Goal: Information Seeking & Learning: Learn about a topic

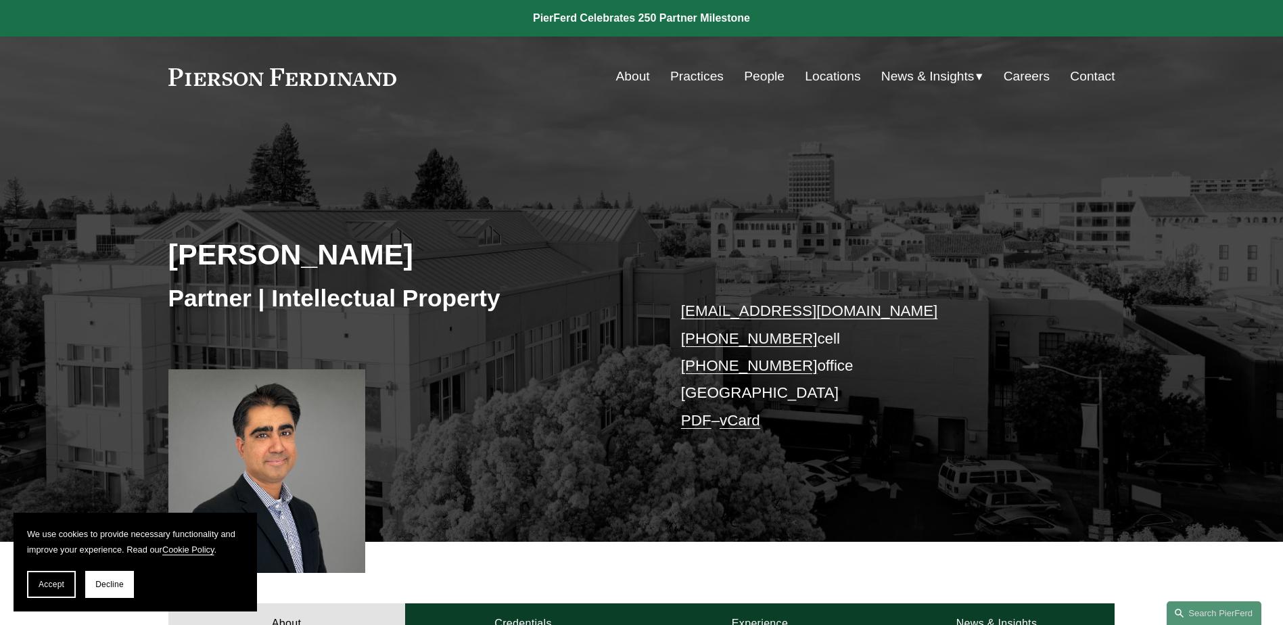
scroll to position [638, 0]
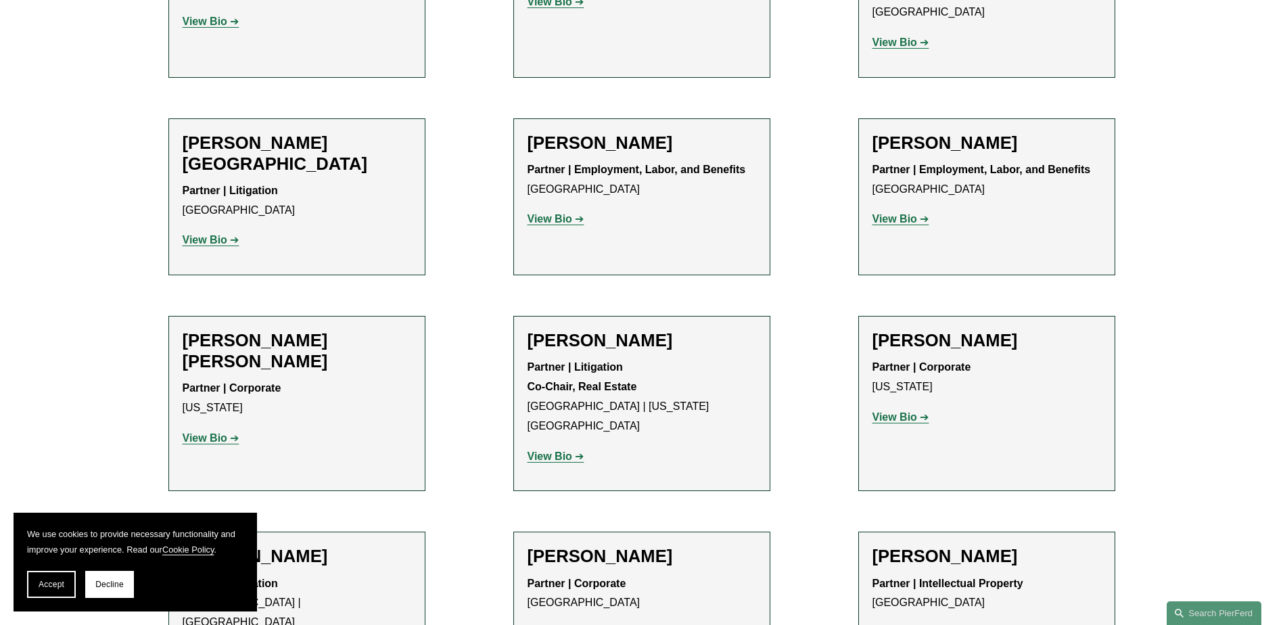
scroll to position [7981, 0]
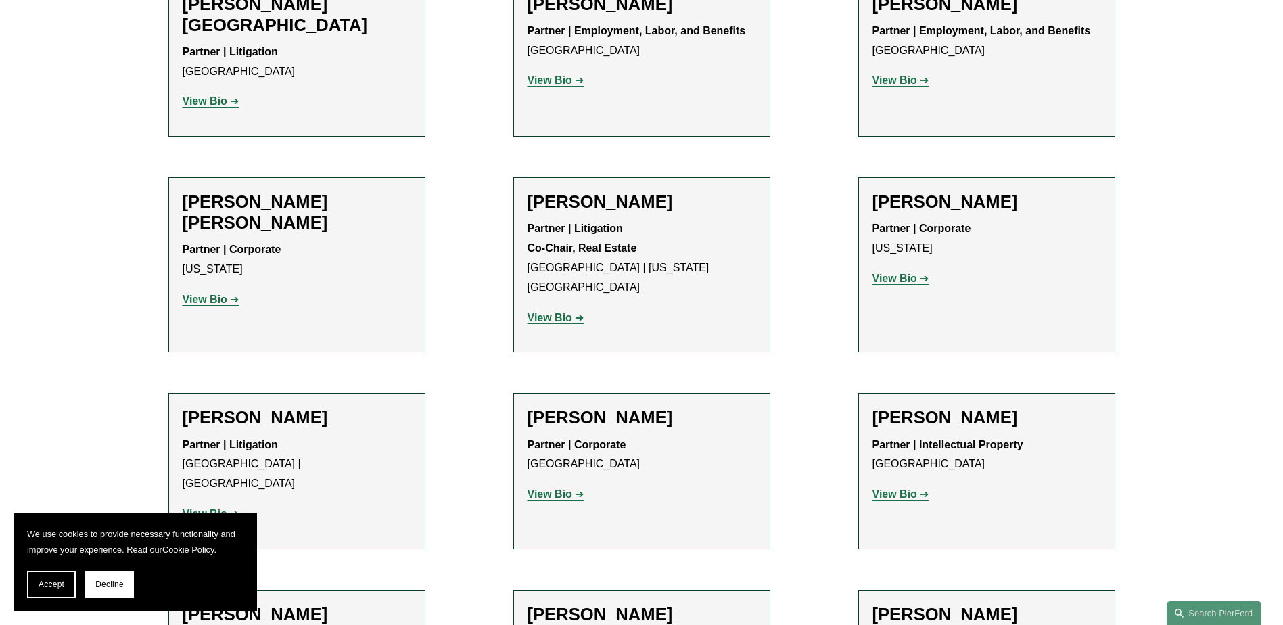
scroll to position [8117, 0]
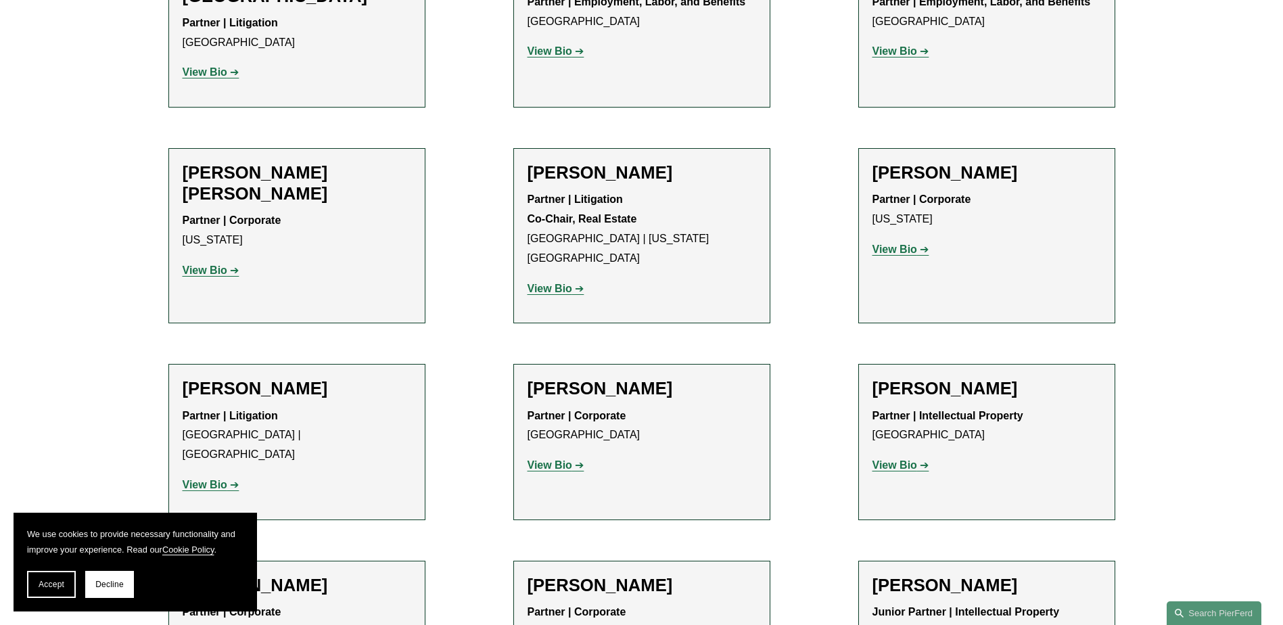
drag, startPoint x: 578, startPoint y: 446, endPoint x: 747, endPoint y: 448, distance: 169.1
copy strong "Intellectual Property Department"
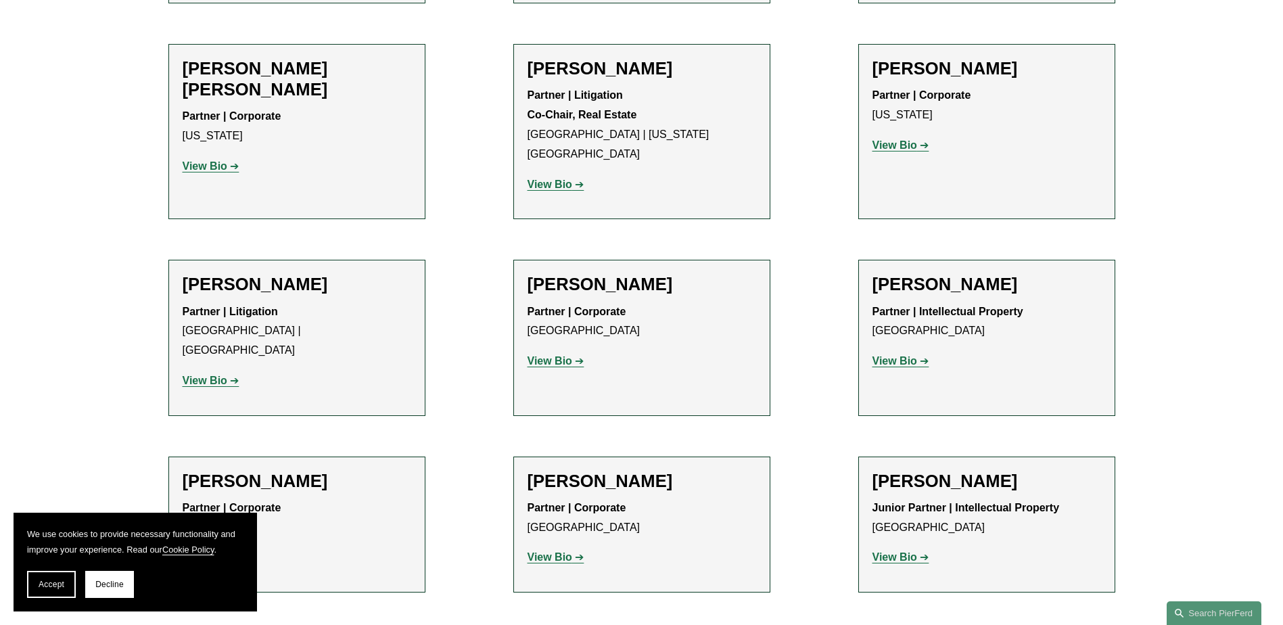
scroll to position [8252, 0]
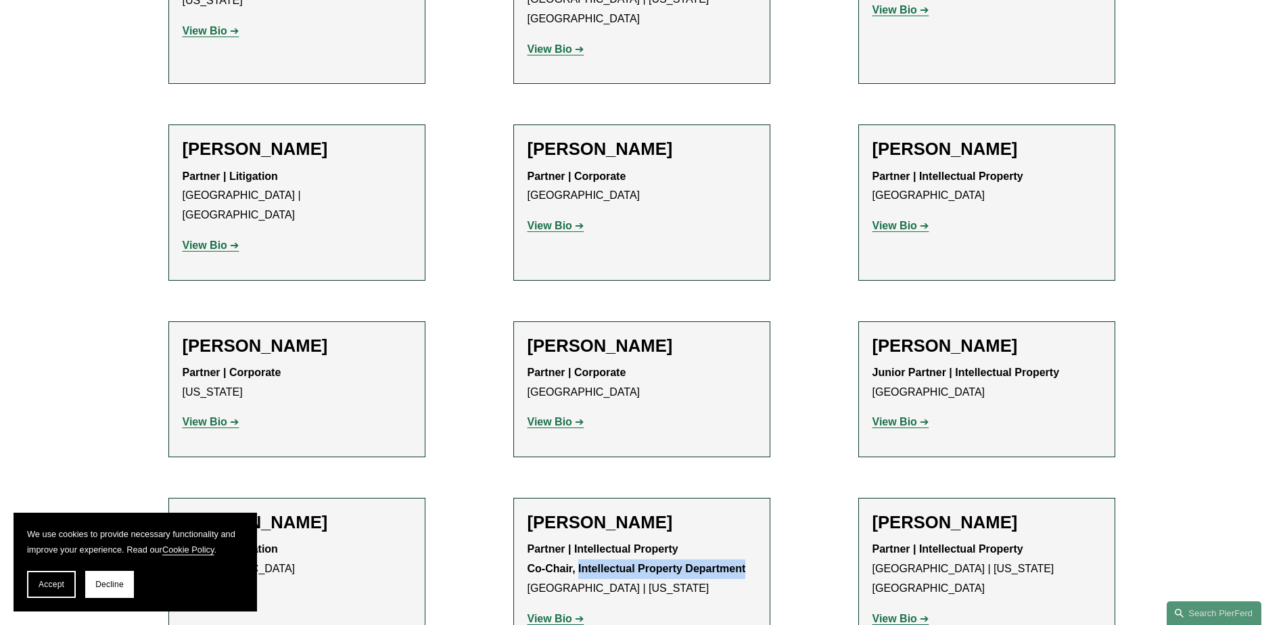
scroll to position [8387, 0]
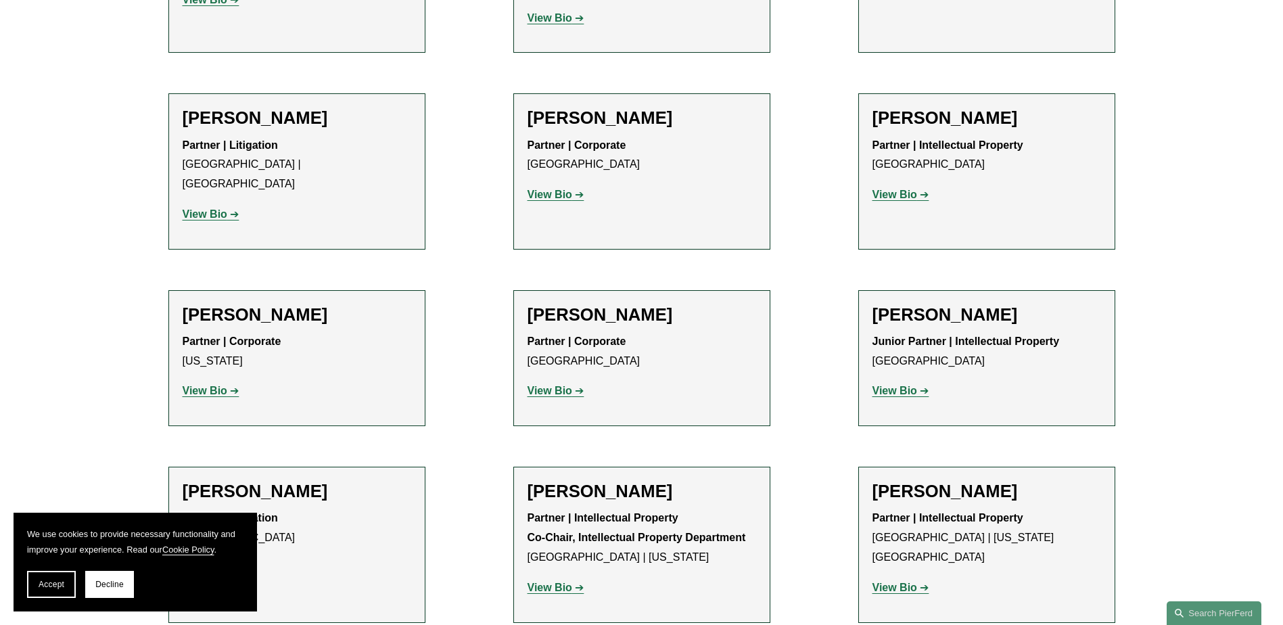
drag, startPoint x: 562, startPoint y: 371, endPoint x: 685, endPoint y: 371, distance: 123.1
copy strong "FinTech and Blockchain"
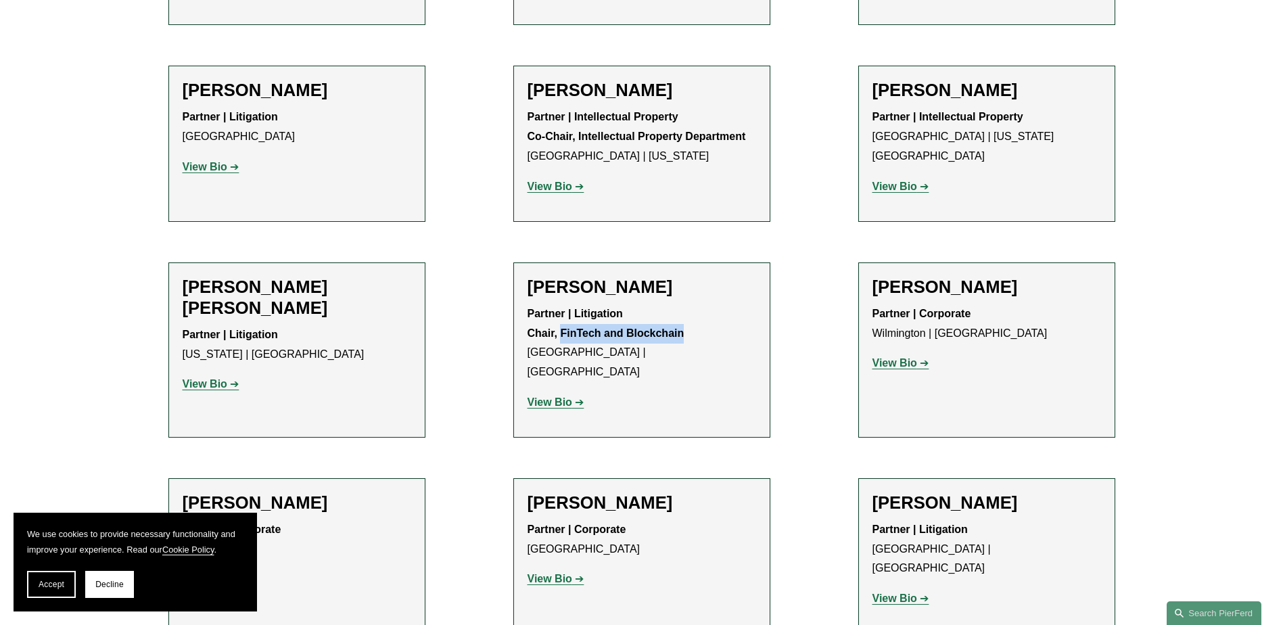
scroll to position [8793, 0]
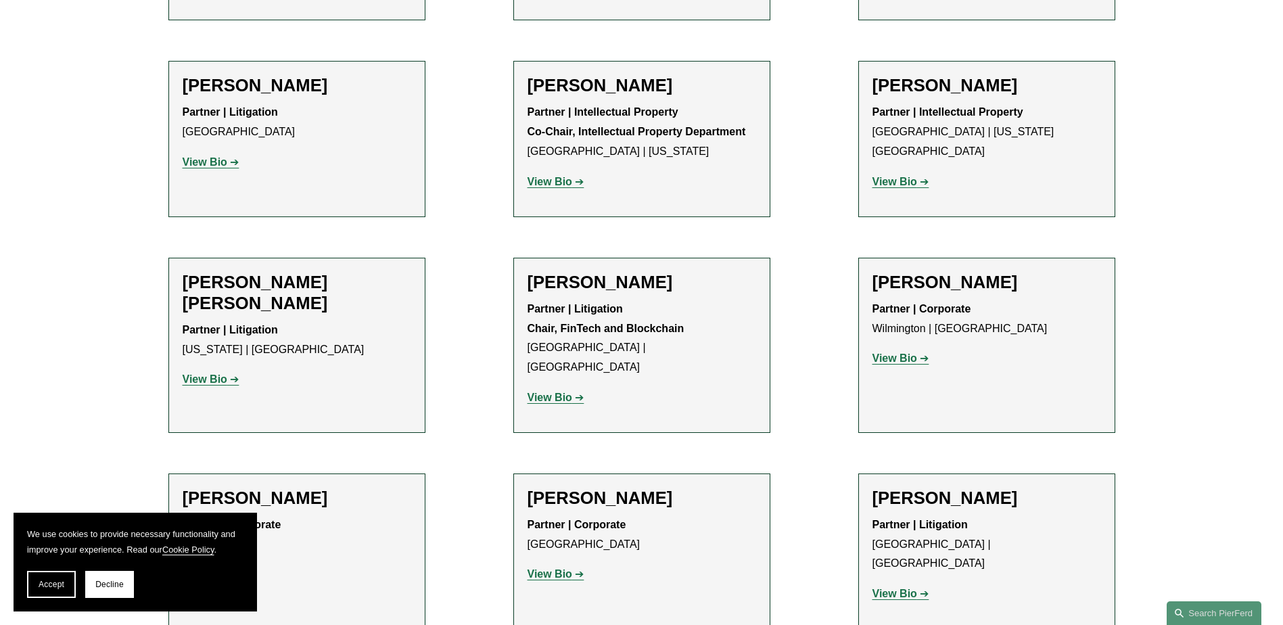
drag, startPoint x: 580, startPoint y: 341, endPoint x: 698, endPoint y: 340, distance: 118.4
copy strong "International Practice"
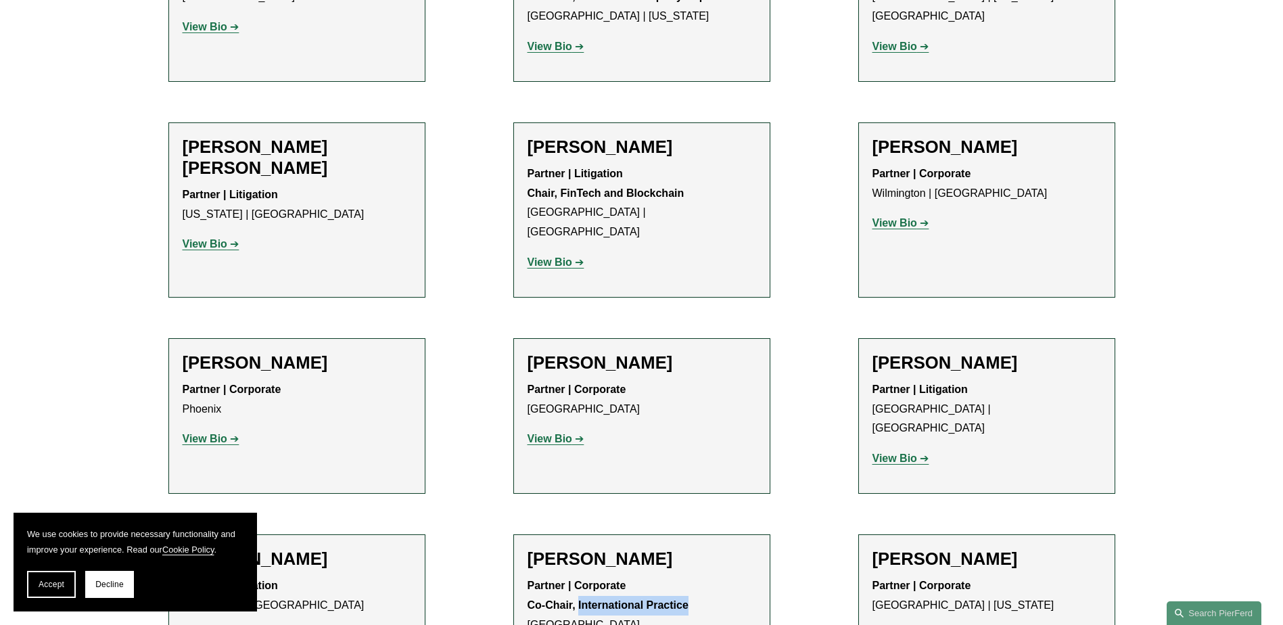
scroll to position [9063, 0]
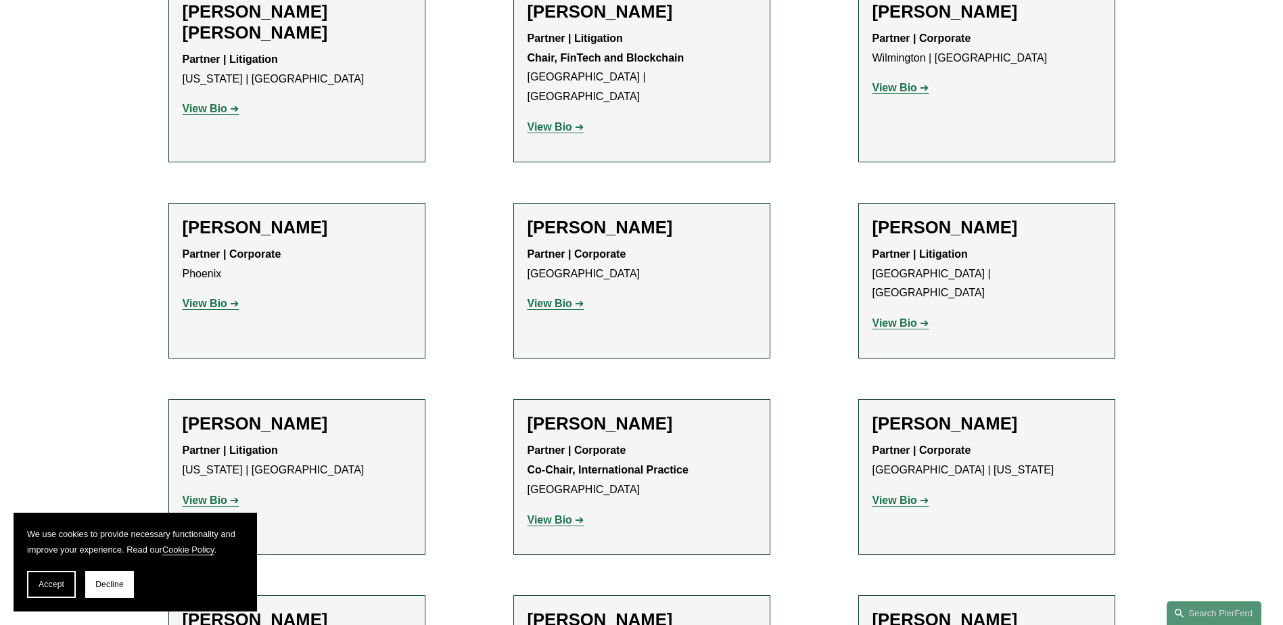
drag, startPoint x: 561, startPoint y: 266, endPoint x: 729, endPoint y: 266, distance: 167.7
copy strong "Capital Markets and Securities"
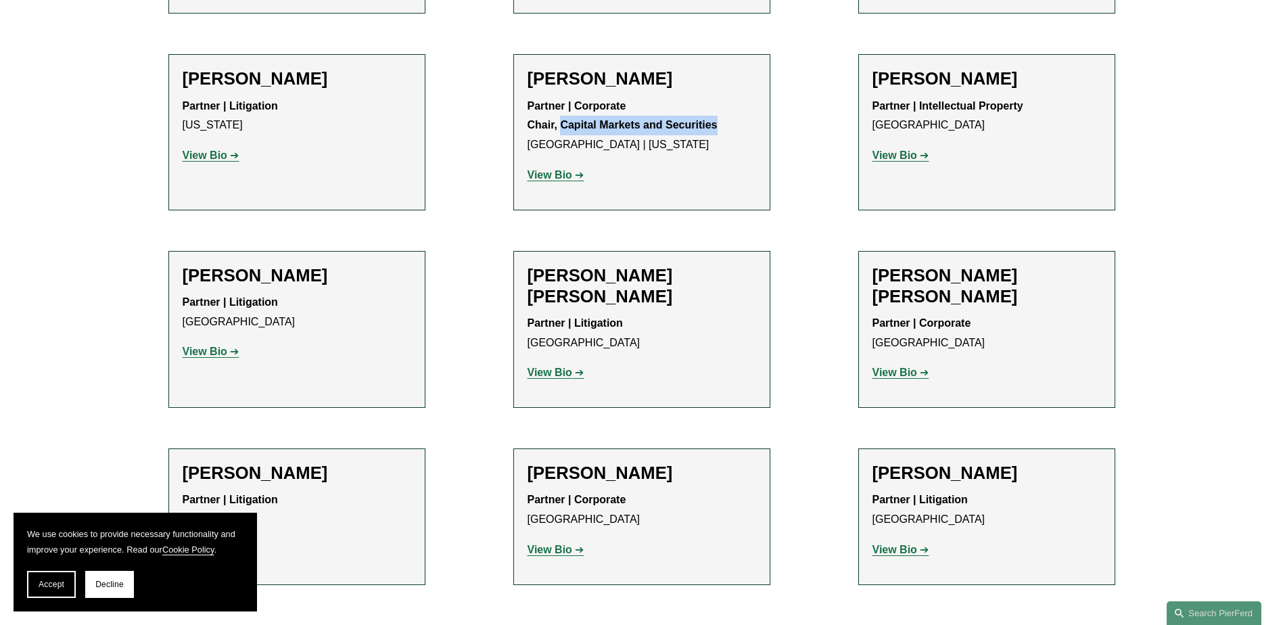
scroll to position [9740, 0]
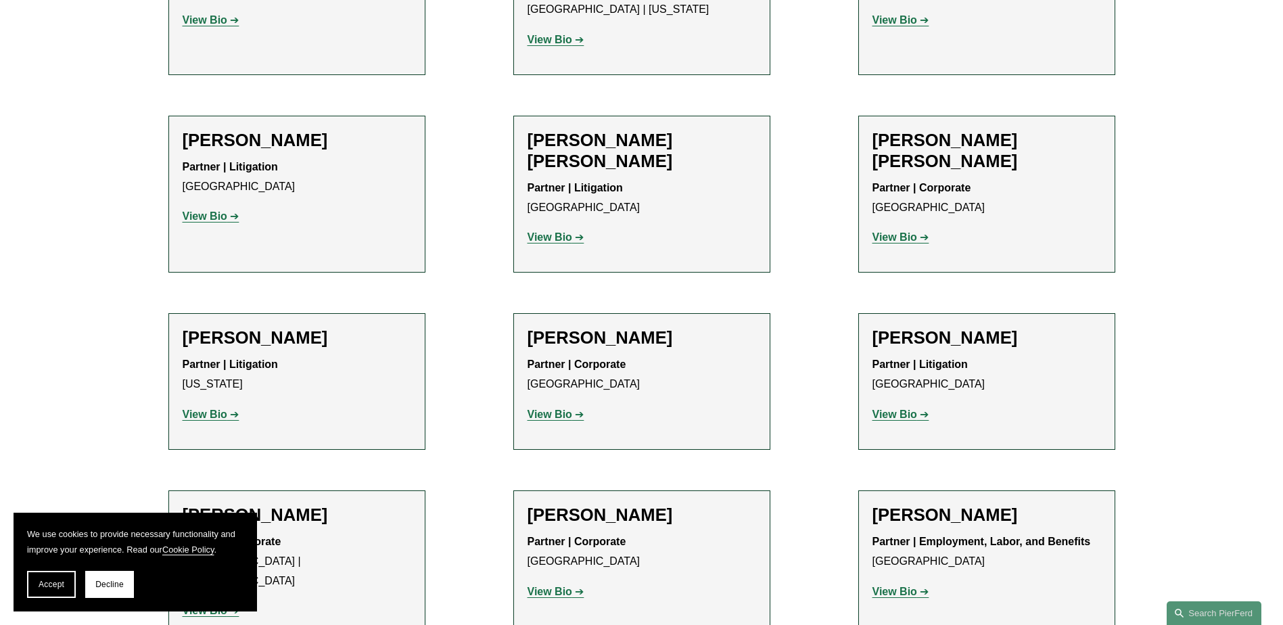
drag, startPoint x: 577, startPoint y: 474, endPoint x: 730, endPoint y: 472, distance: 152.9
copy strong "Global Chief Financial Officer"
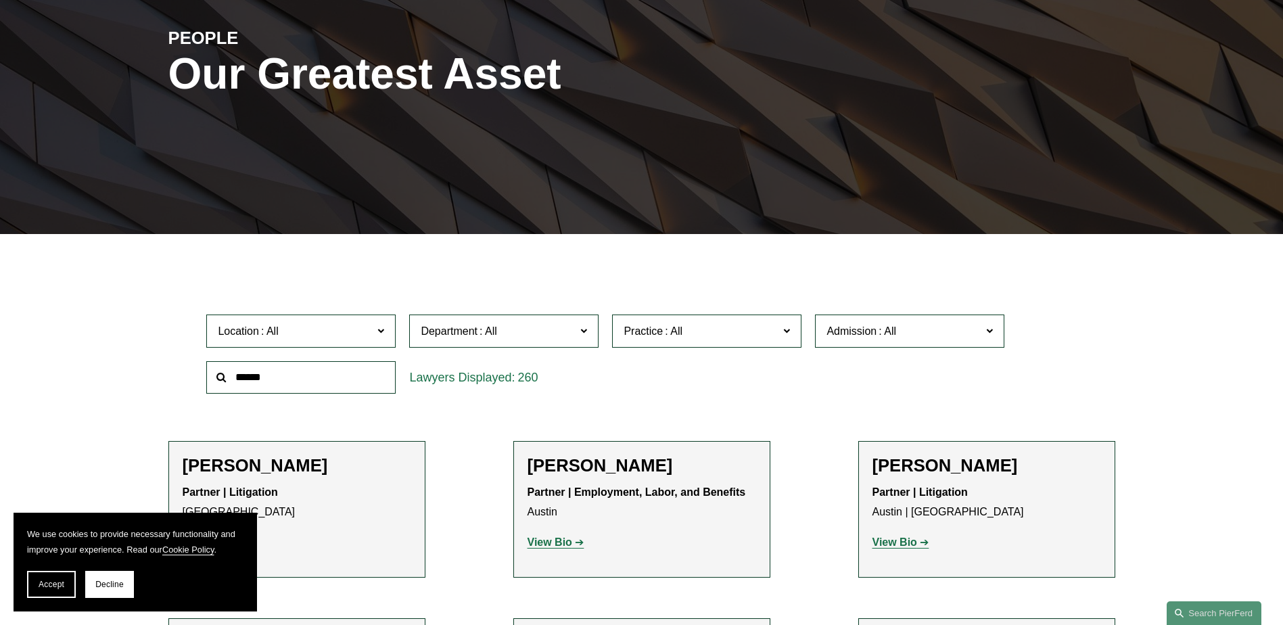
scroll to position [271, 0]
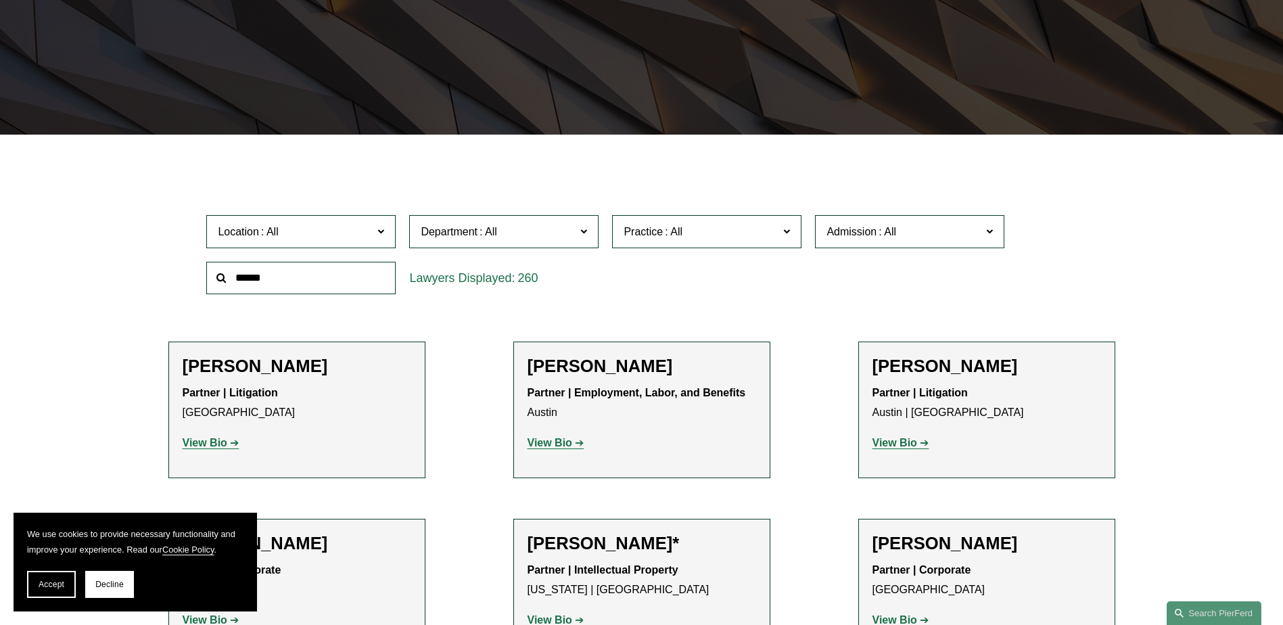
click at [552, 227] on span "Department" at bounding box center [498, 232] width 155 height 18
click at [0, 0] on link "Corporate" at bounding box center [0, 0] width 0 height 0
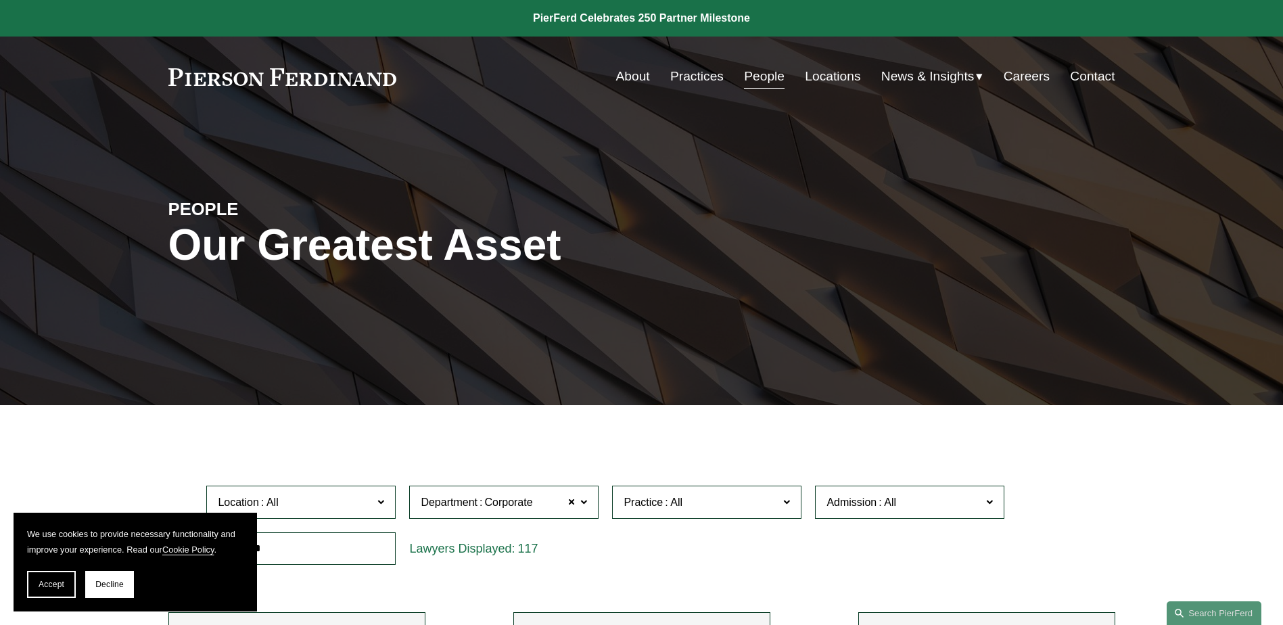
click at [562, 509] on span "Department Corporate" at bounding box center [498, 502] width 155 height 18
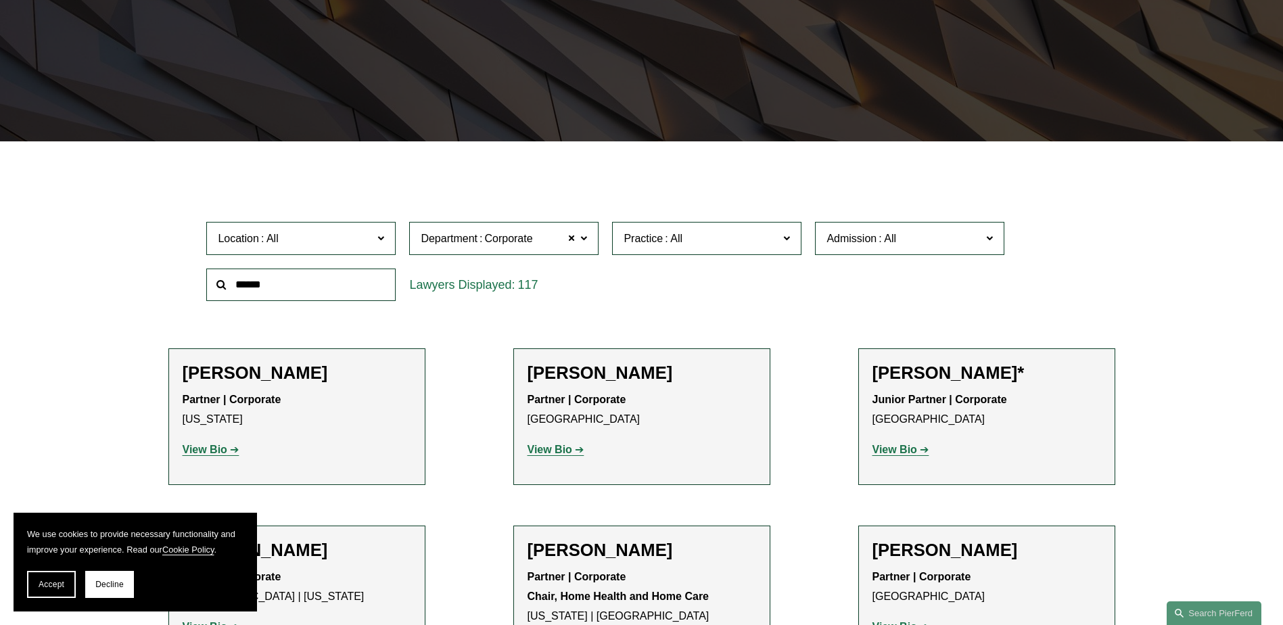
scroll to position [271, 0]
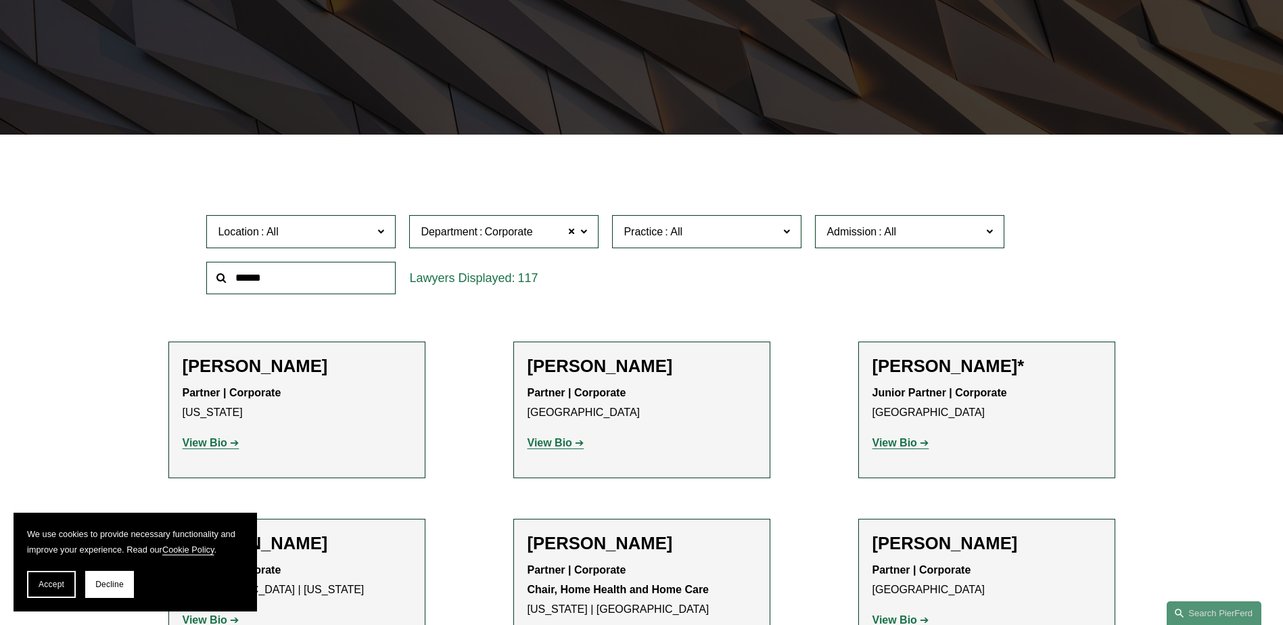
click at [0, 0] on link "Litigation" at bounding box center [0, 0] width 0 height 0
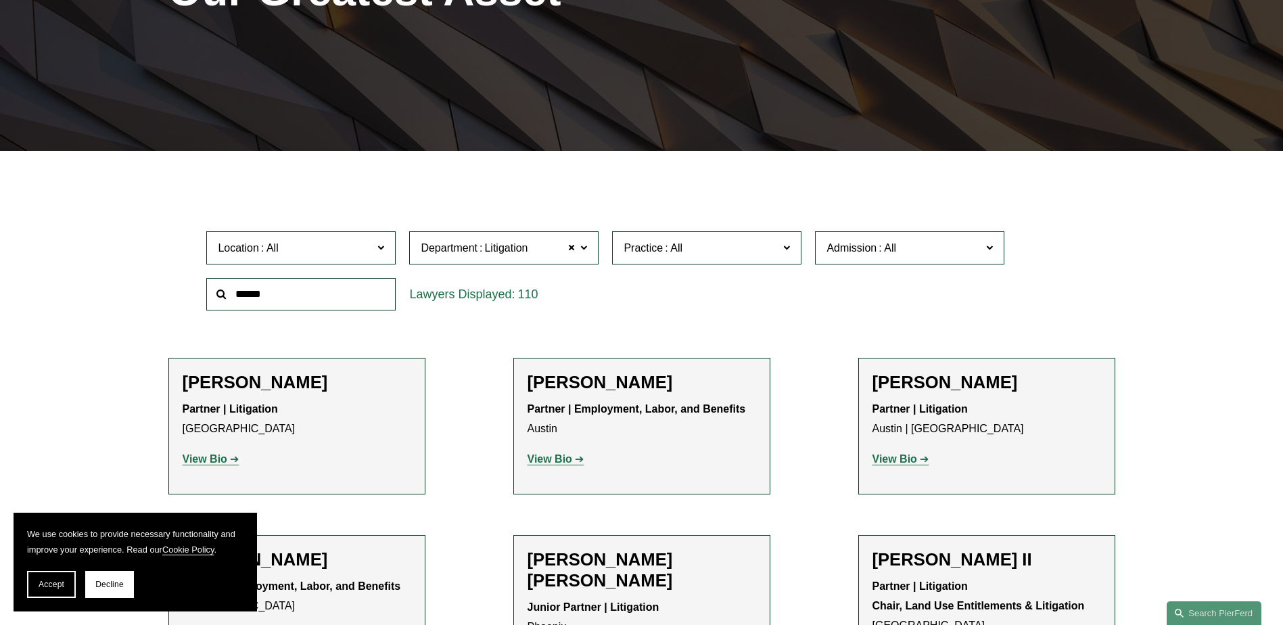
scroll to position [271, 0]
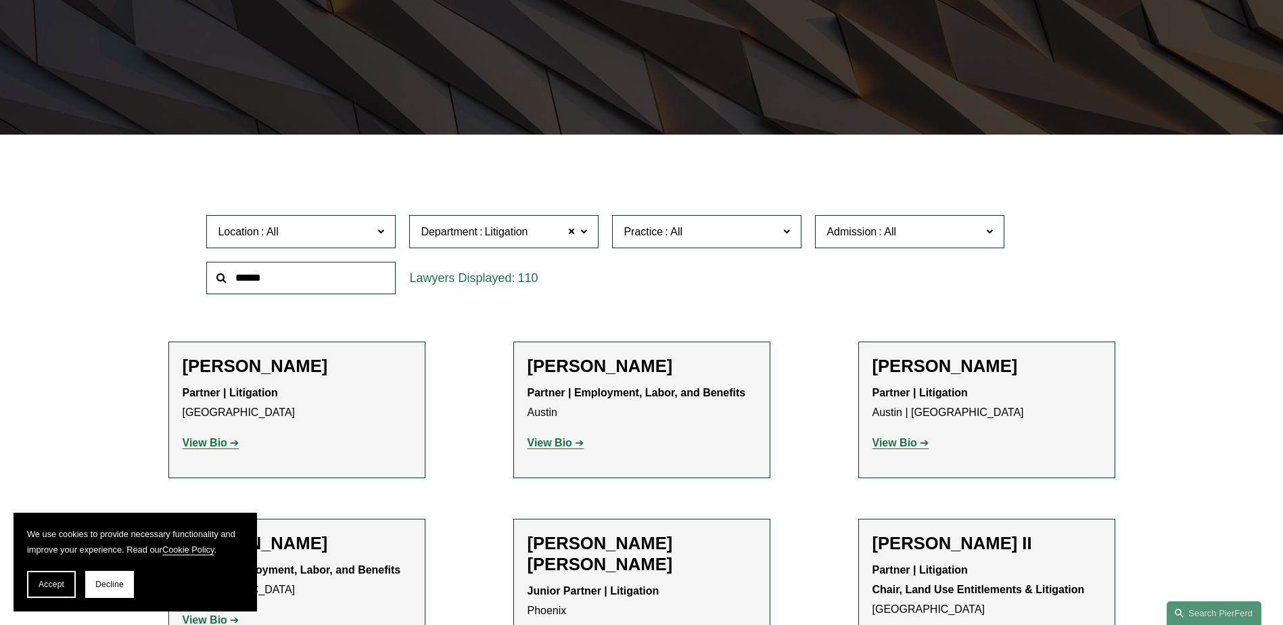
click at [510, 229] on span "Litigation" at bounding box center [505, 232] width 43 height 18
click at [0, 0] on link "All" at bounding box center [0, 0] width 0 height 0
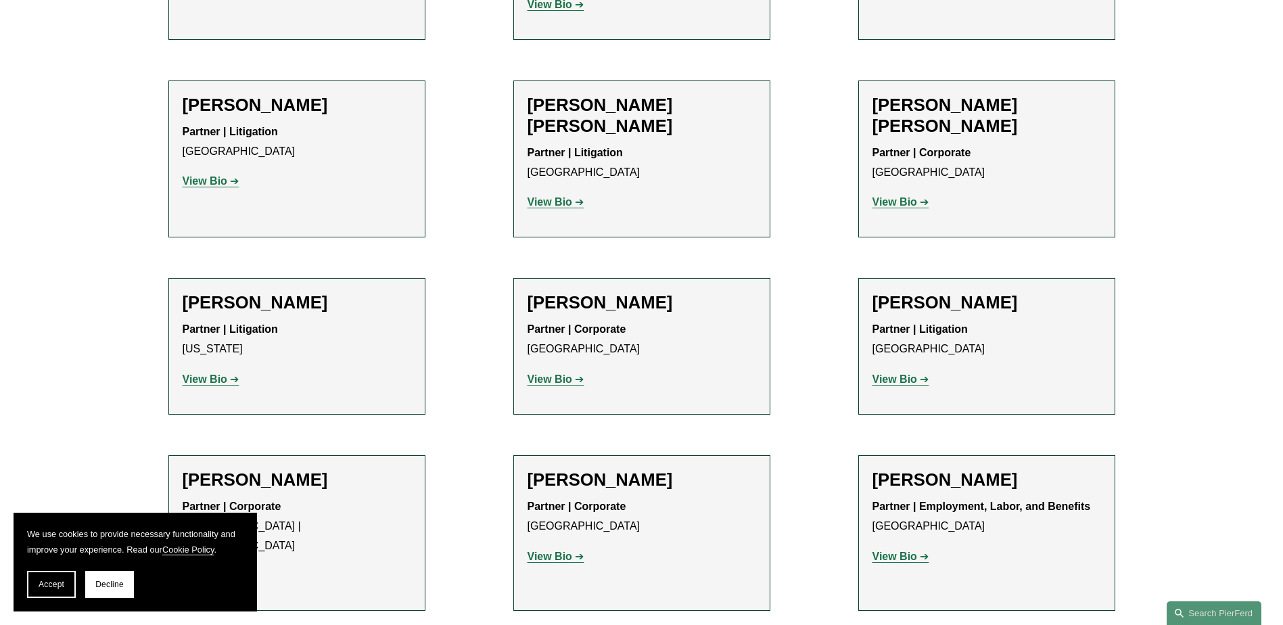
scroll to position [9875, 0]
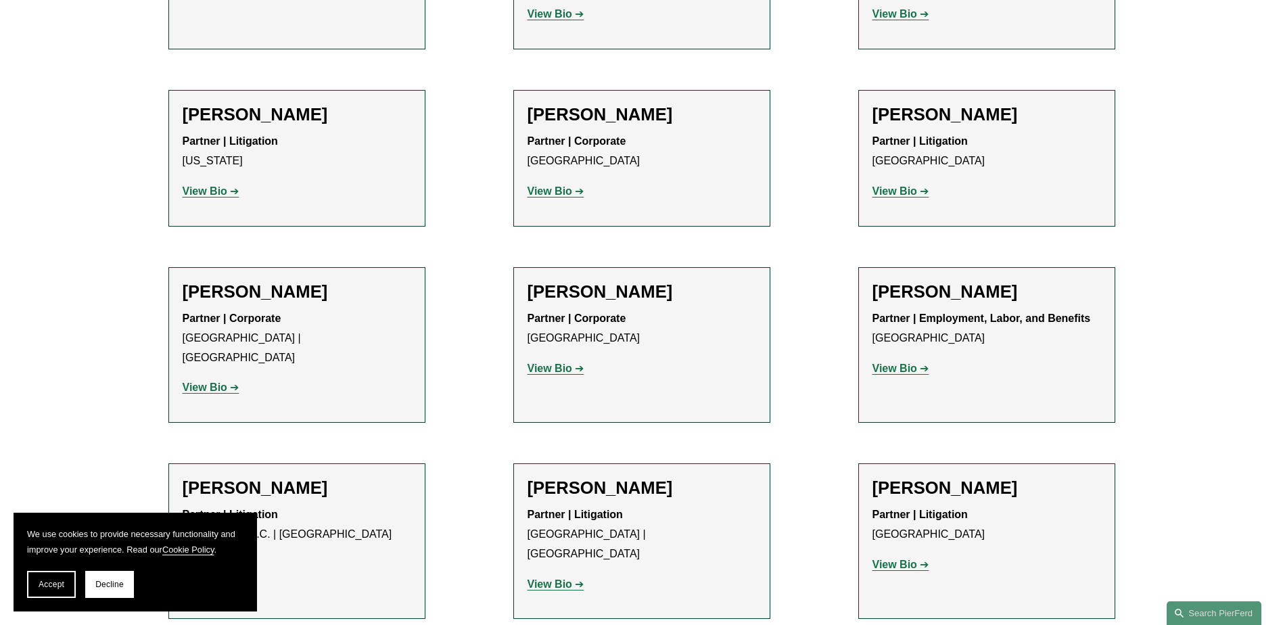
scroll to position [10010, 0]
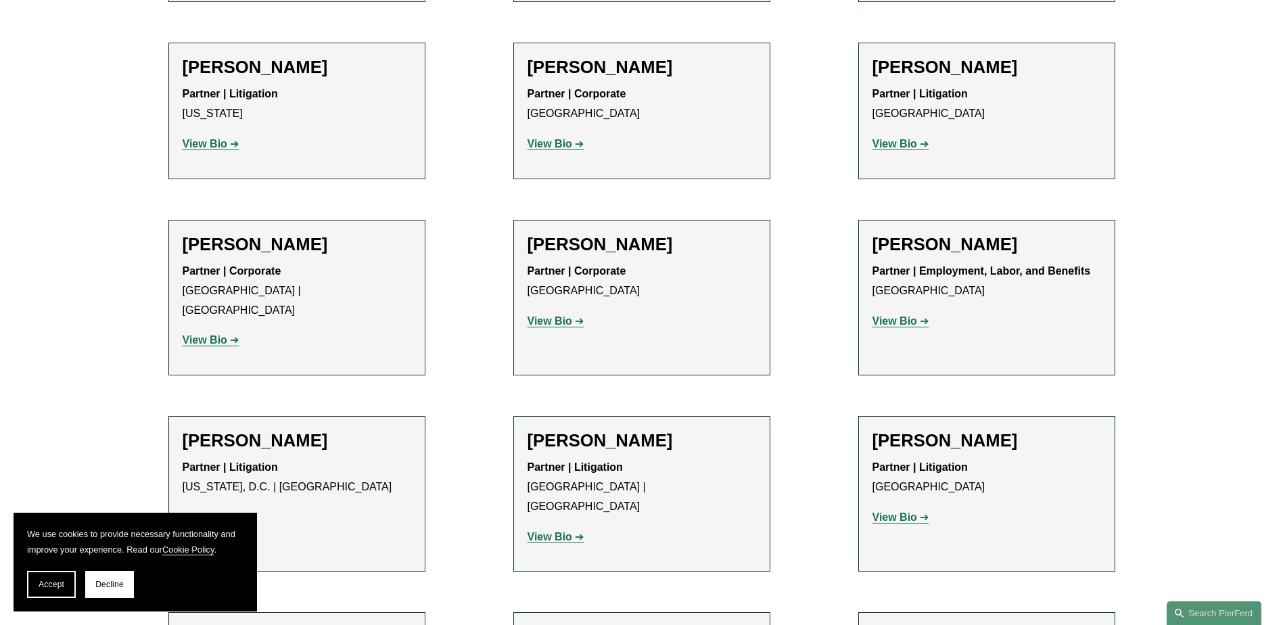
drag, startPoint x: 235, startPoint y: 398, endPoint x: 379, endPoint y: 398, distance: 144.1
copy strong "Privacy and Data Protection"
drag, startPoint x: 580, startPoint y: 400, endPoint x: 691, endPoint y: 405, distance: 111.7
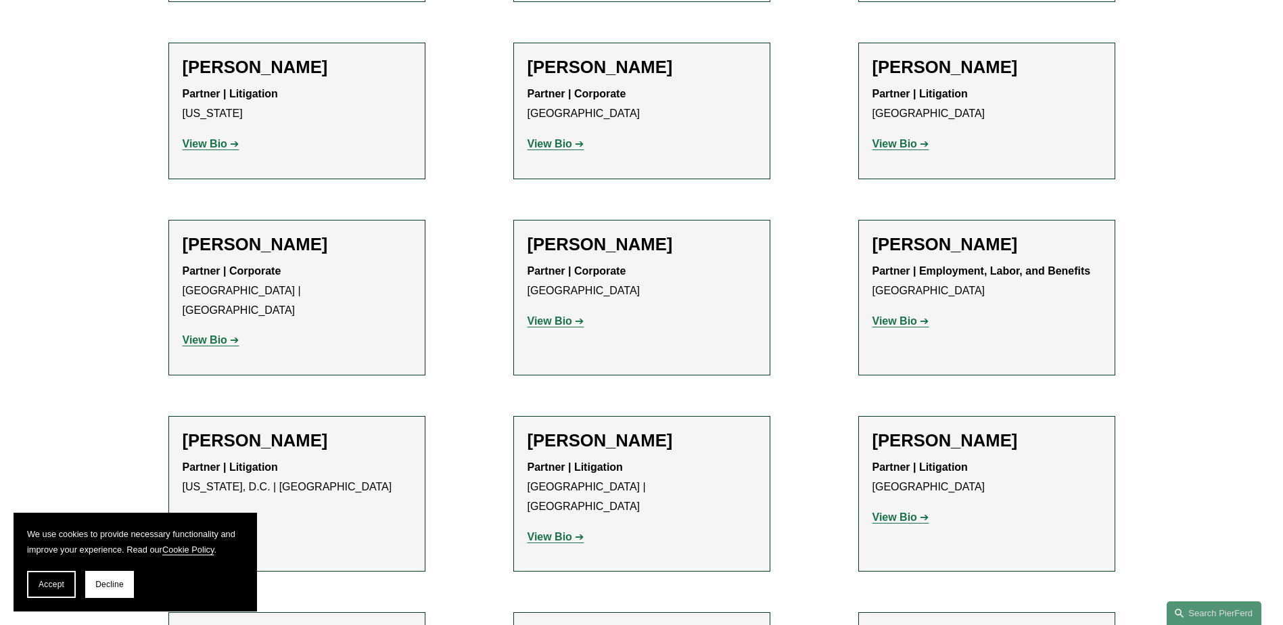
copy strong "Class Action Defense"
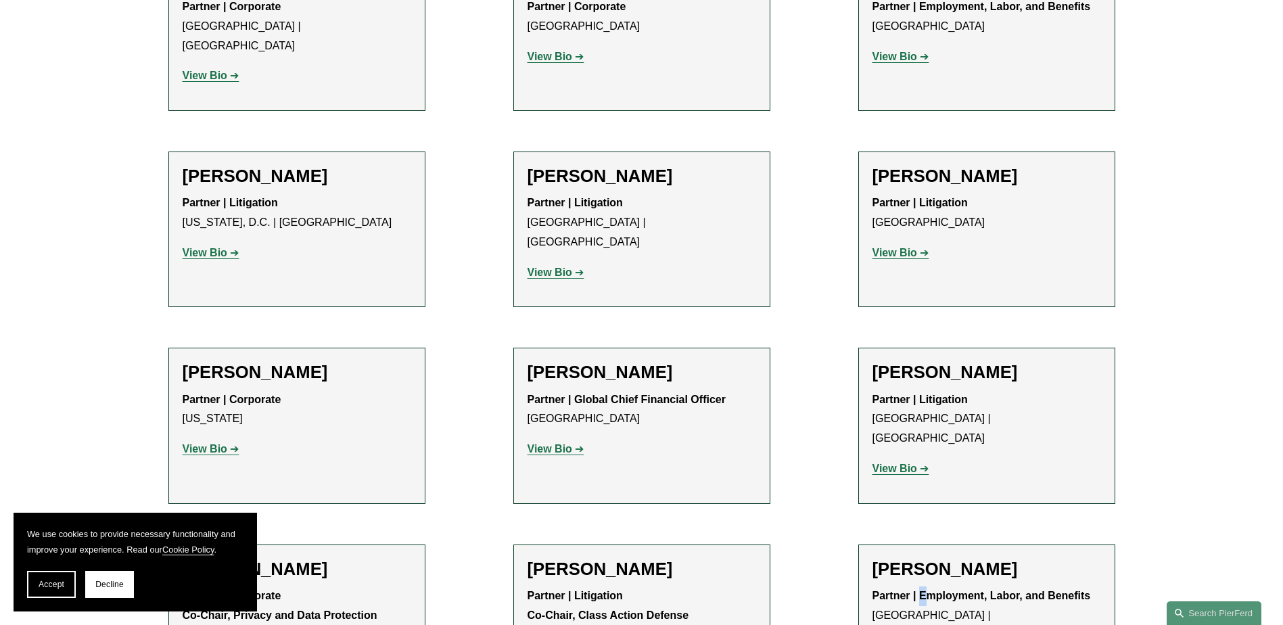
scroll to position [10281, 0]
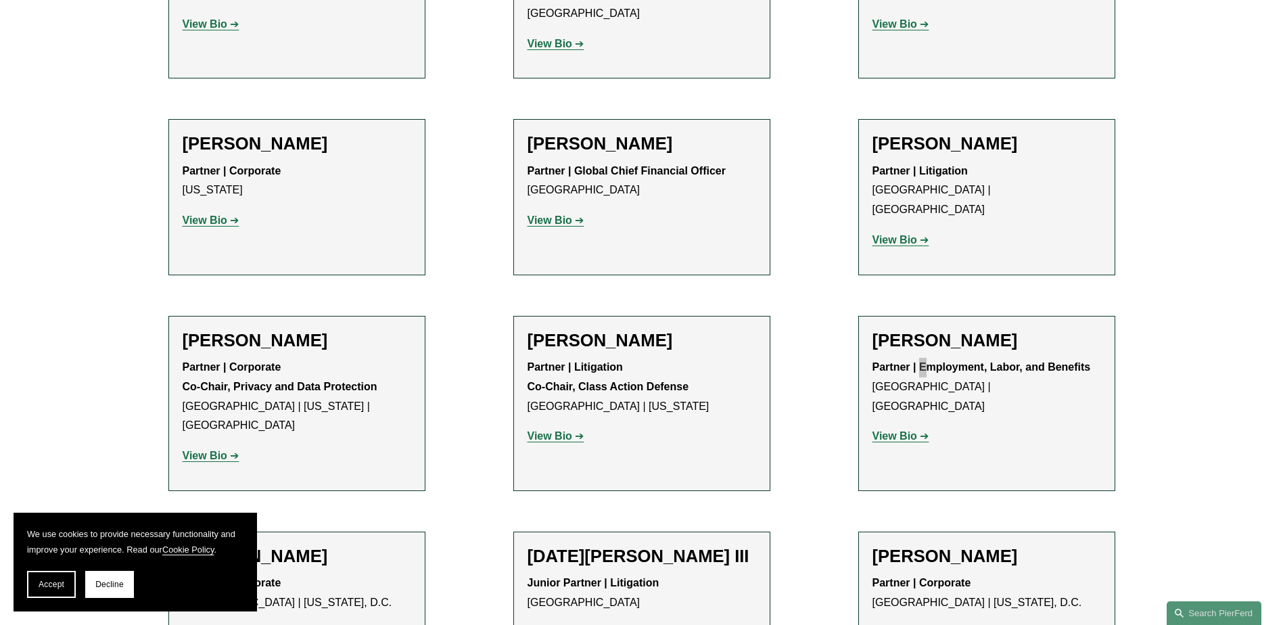
scroll to position [10551, 0]
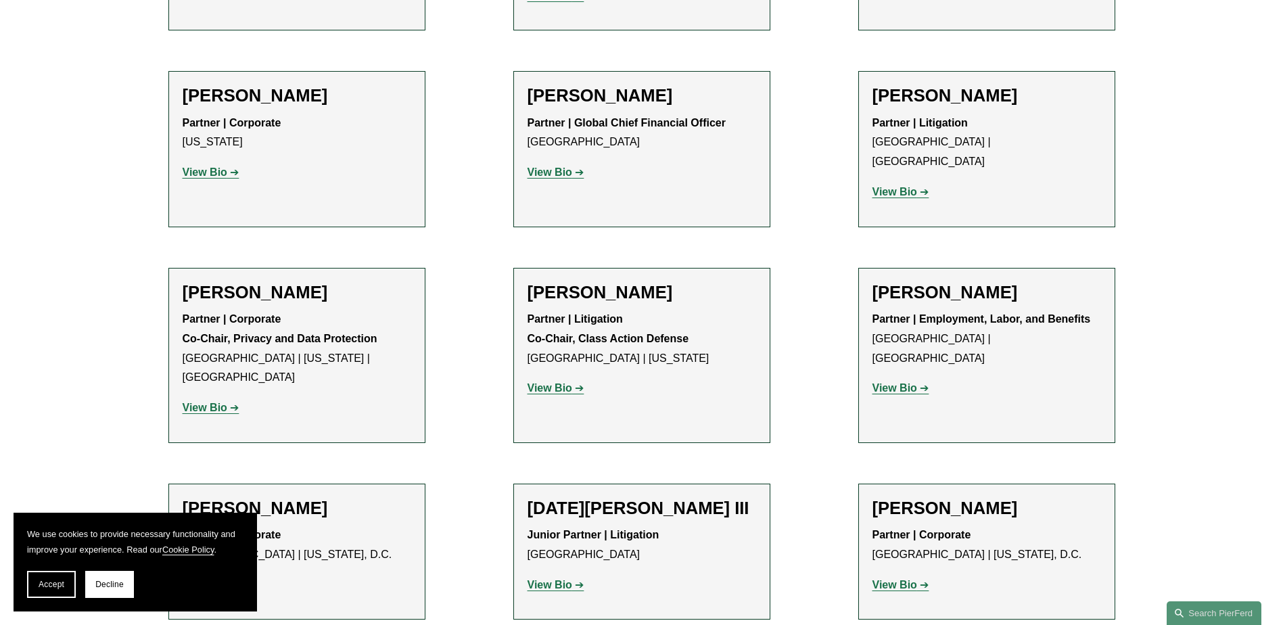
drag, startPoint x: 530, startPoint y: 407, endPoint x: 645, endPoint y: 404, distance: 115.0
copy strong "Chief Wellness Officer"
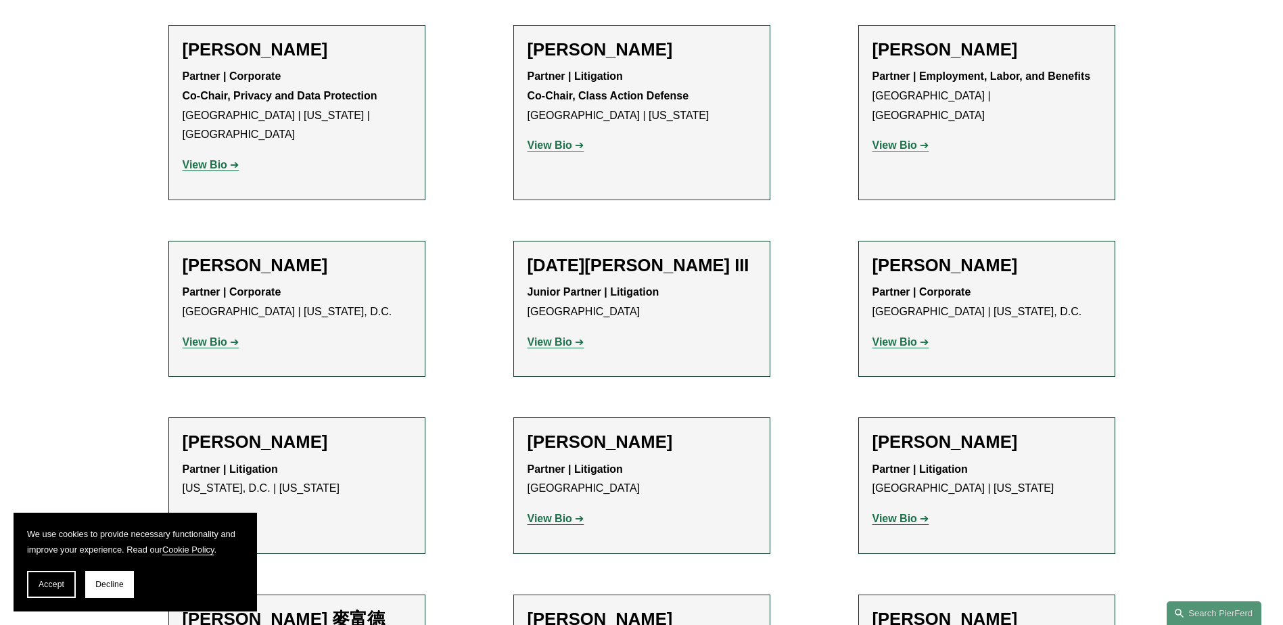
scroll to position [10822, 0]
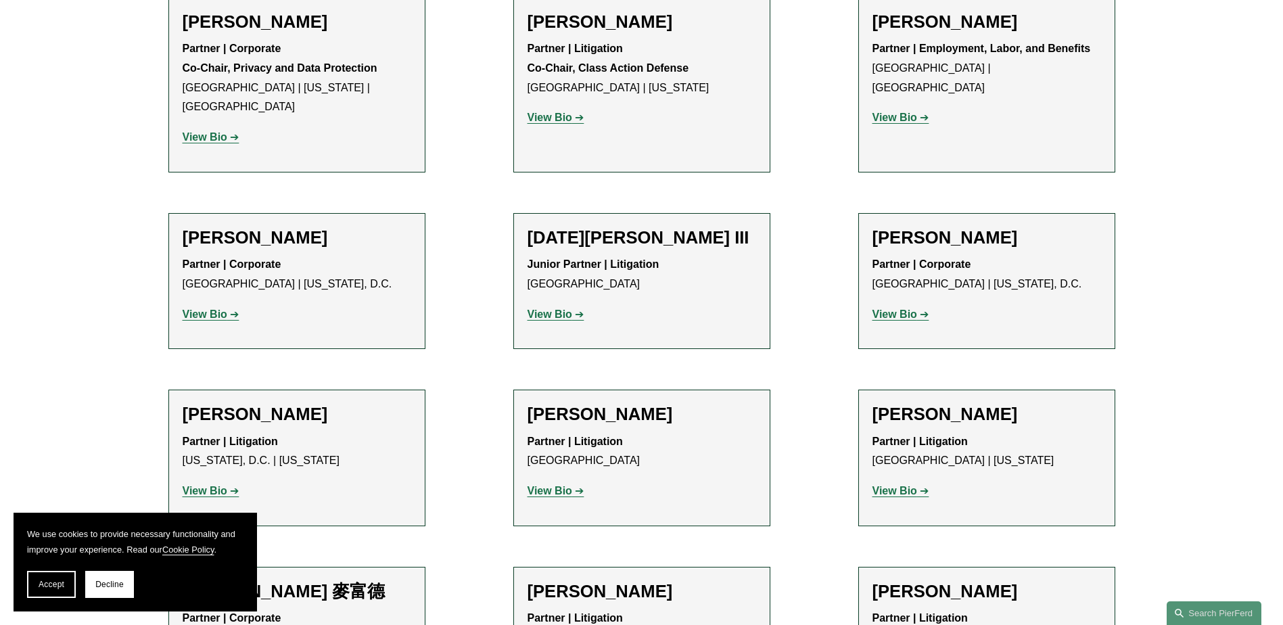
drag, startPoint x: 235, startPoint y: 334, endPoint x: 367, endPoint y: 333, distance: 131.9
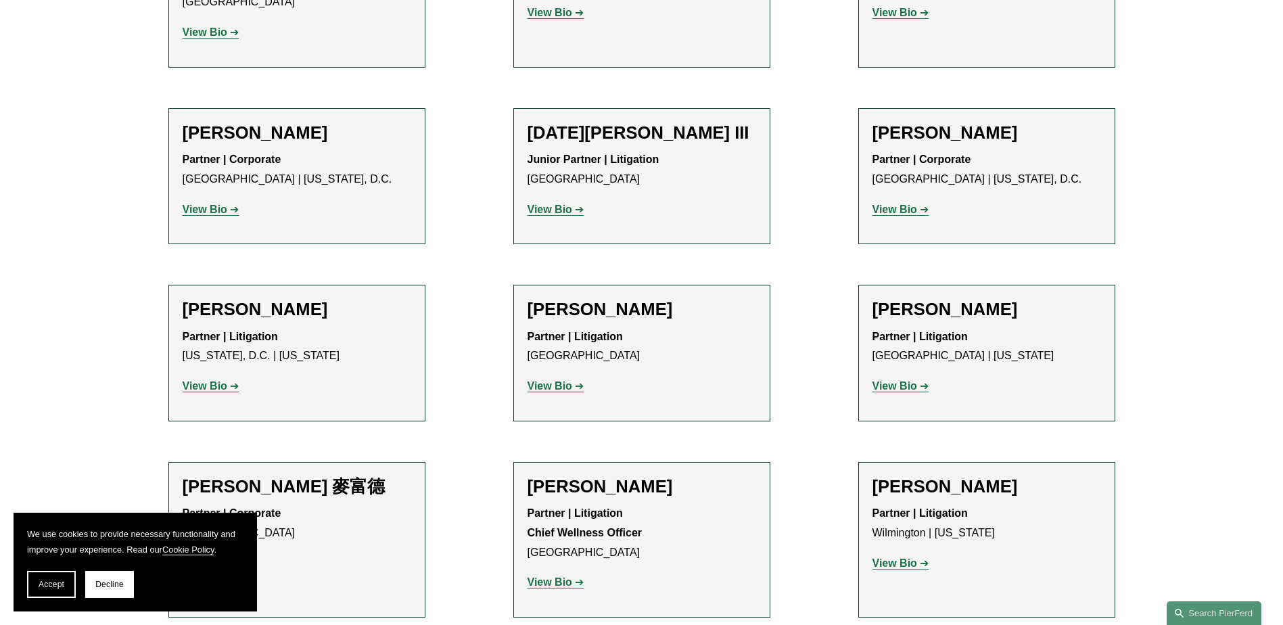
scroll to position [10957, 0]
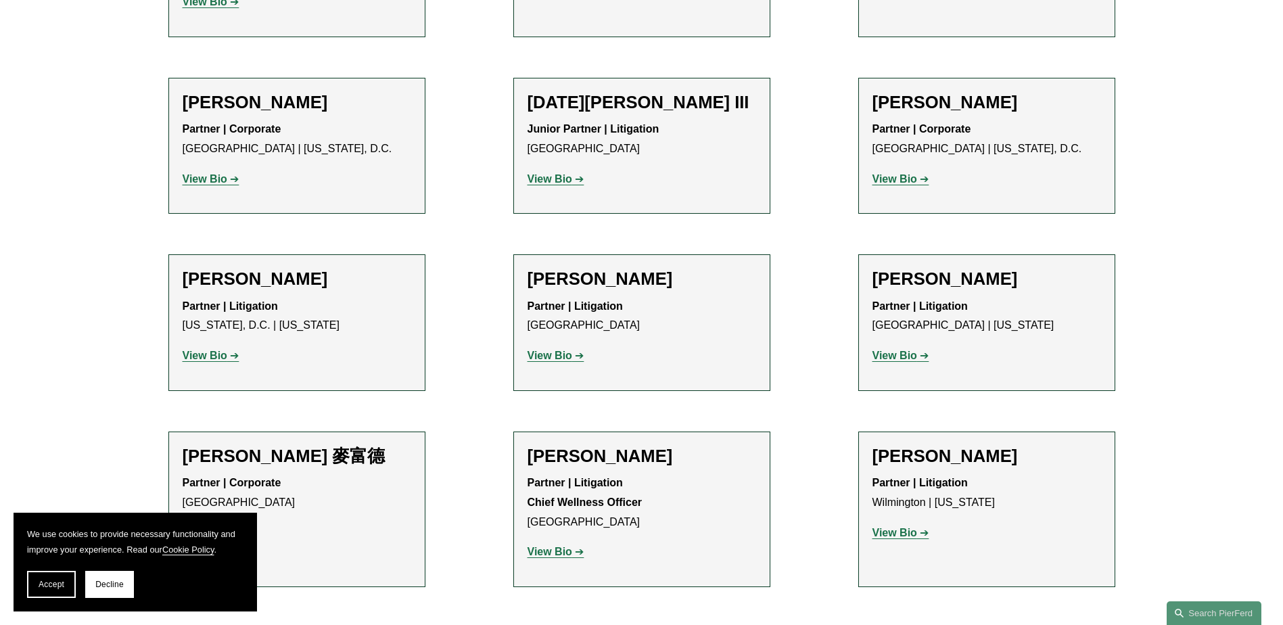
drag, startPoint x: 576, startPoint y: 375, endPoint x: 697, endPoint y: 376, distance: 121.1
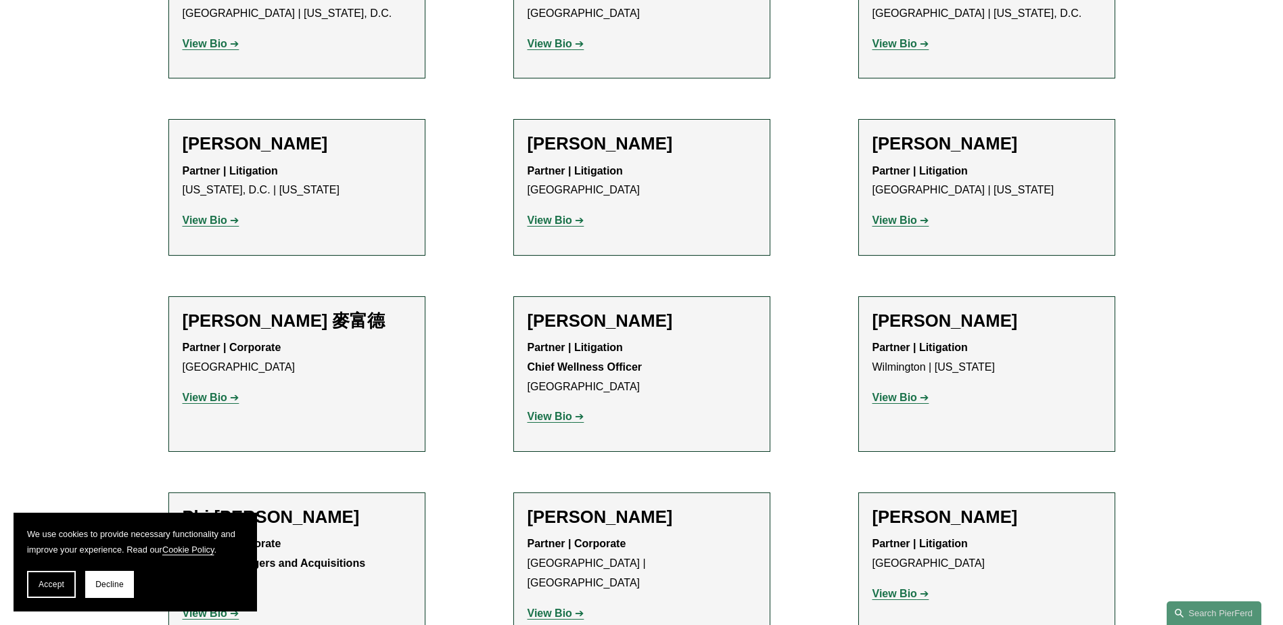
scroll to position [11228, 0]
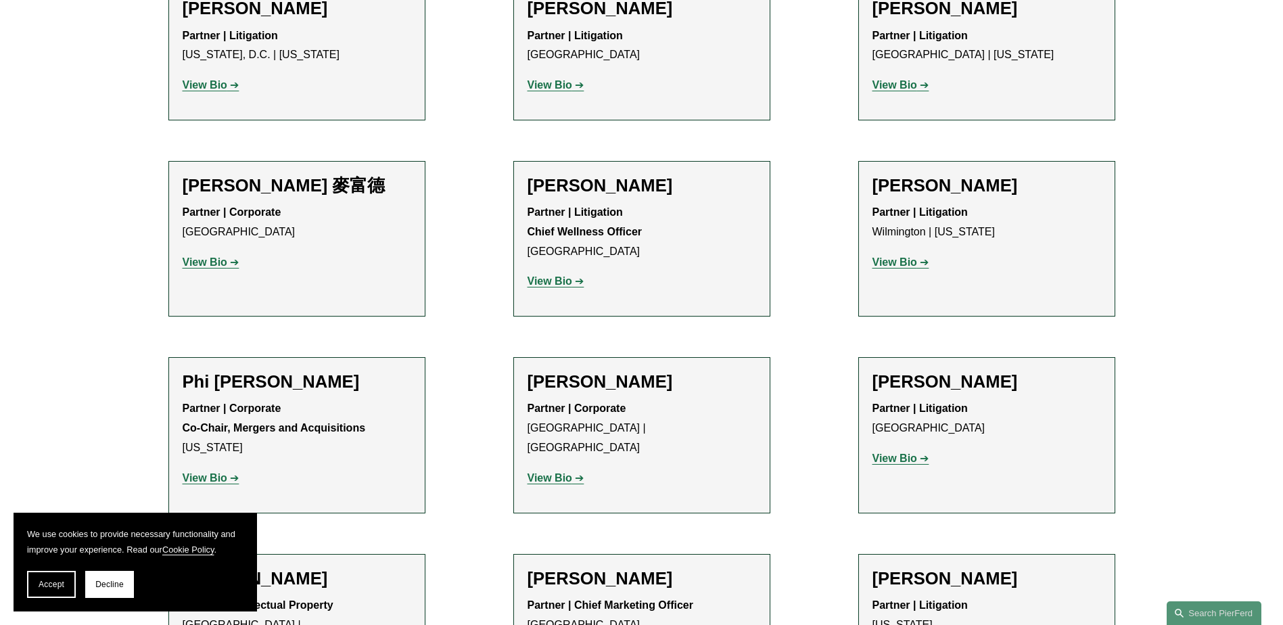
drag, startPoint x: 235, startPoint y: 301, endPoint x: 346, endPoint y: 300, distance: 111.6
drag, startPoint x: 924, startPoint y: 298, endPoint x: 1069, endPoint y: 295, distance: 145.5
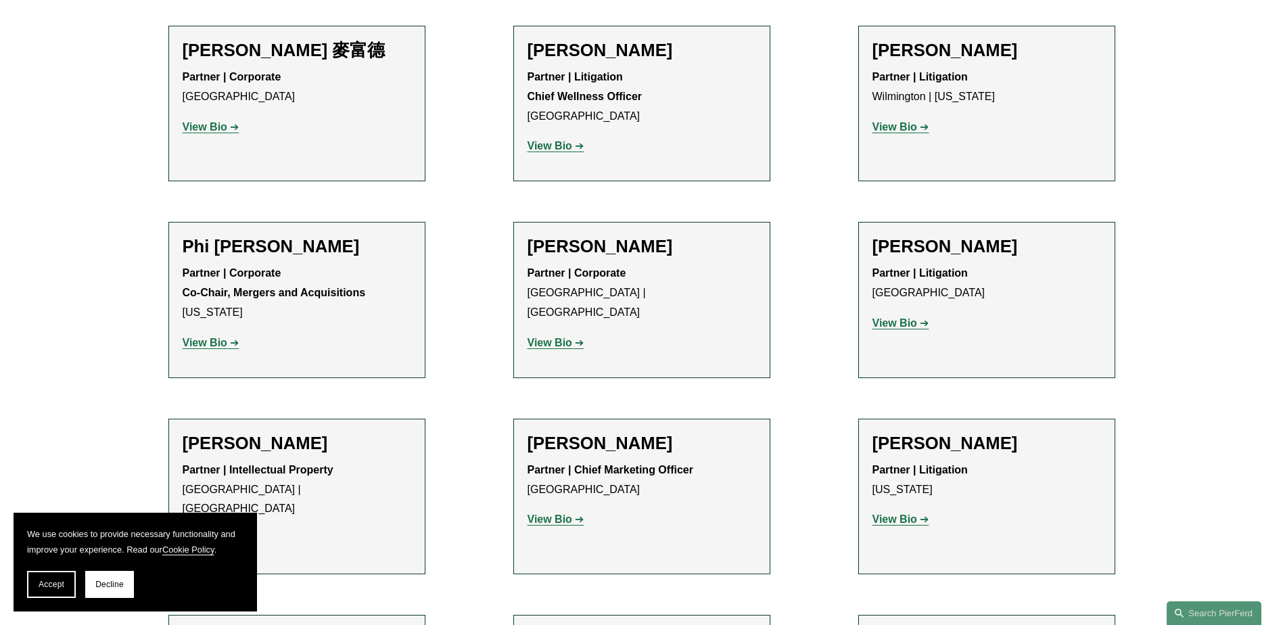
scroll to position [11498, 0]
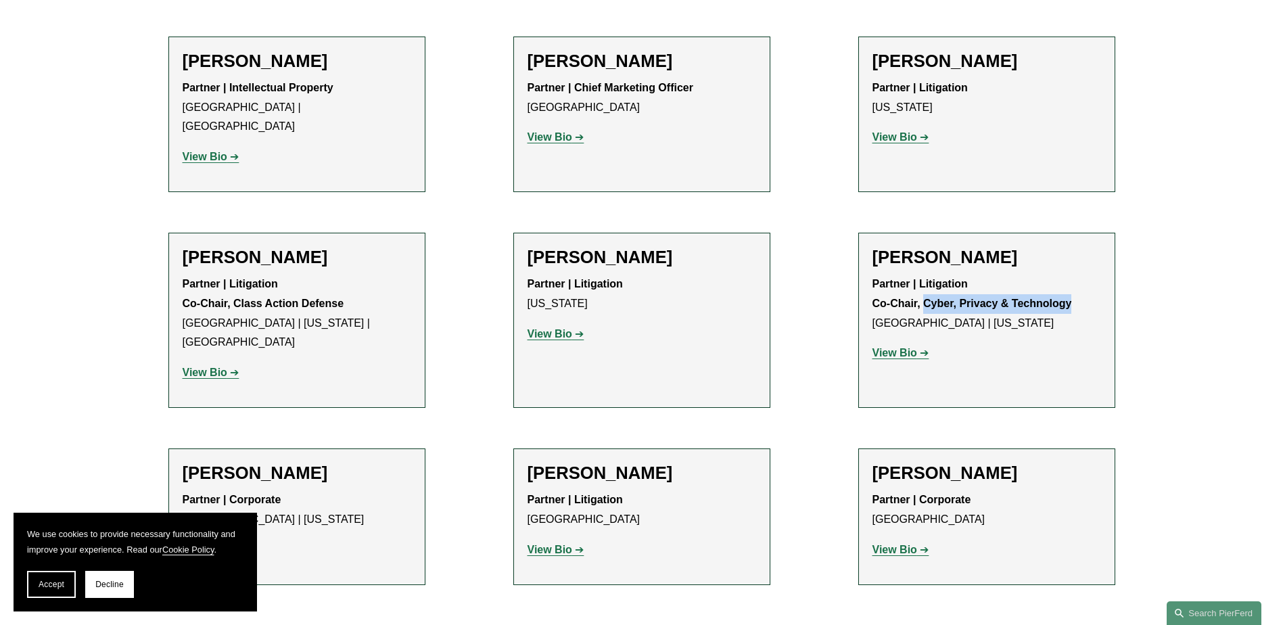
scroll to position [11769, 0]
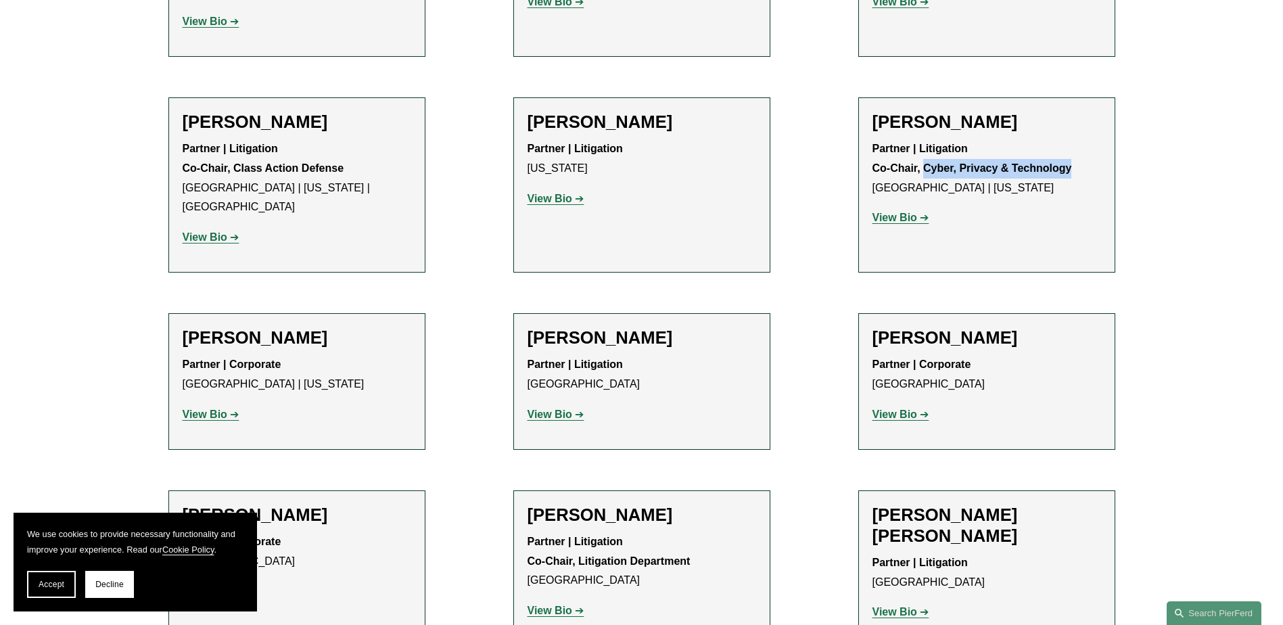
scroll to position [11904, 0]
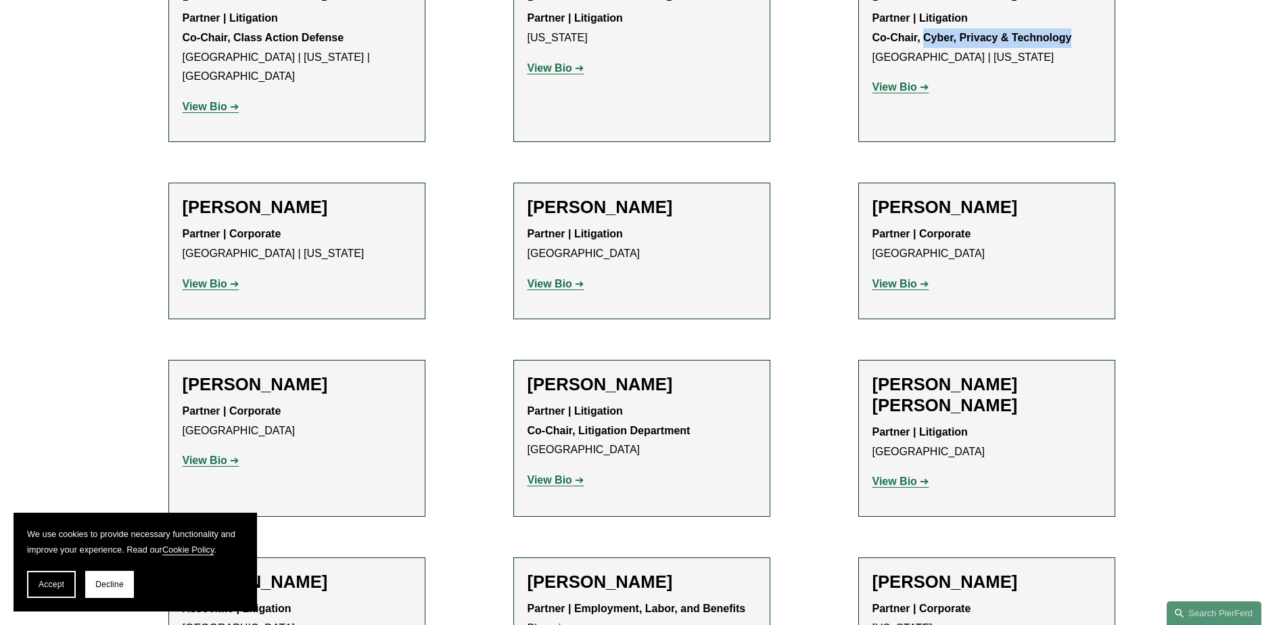
scroll to position [12040, 0]
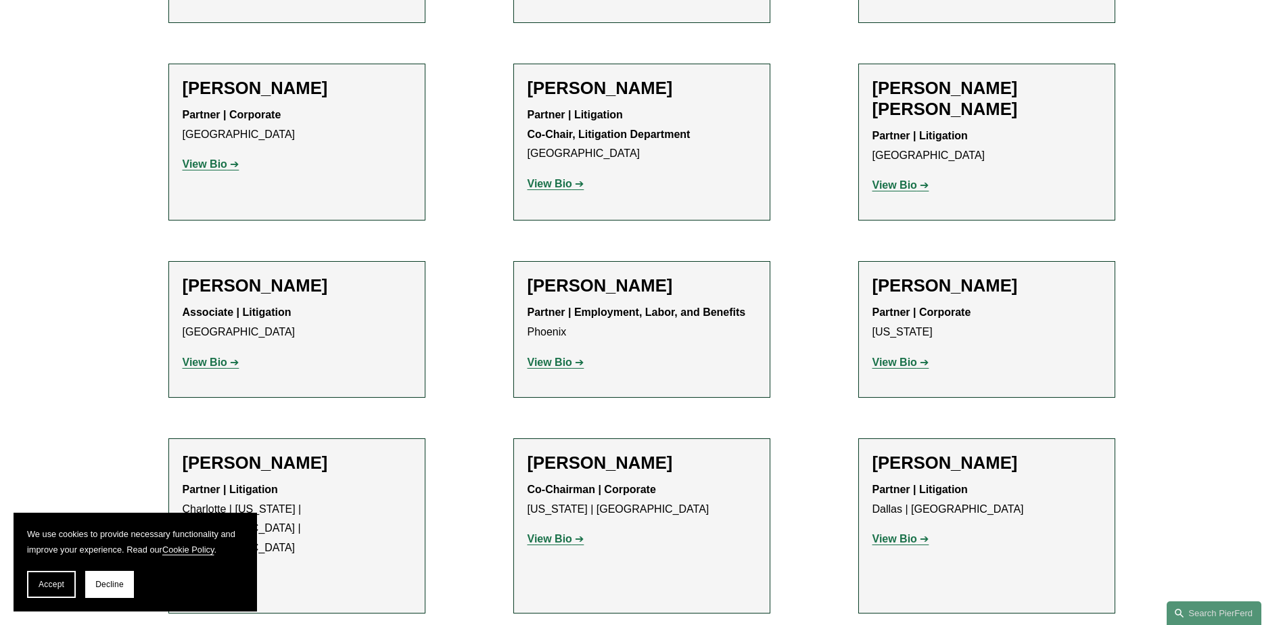
scroll to position [12310, 0]
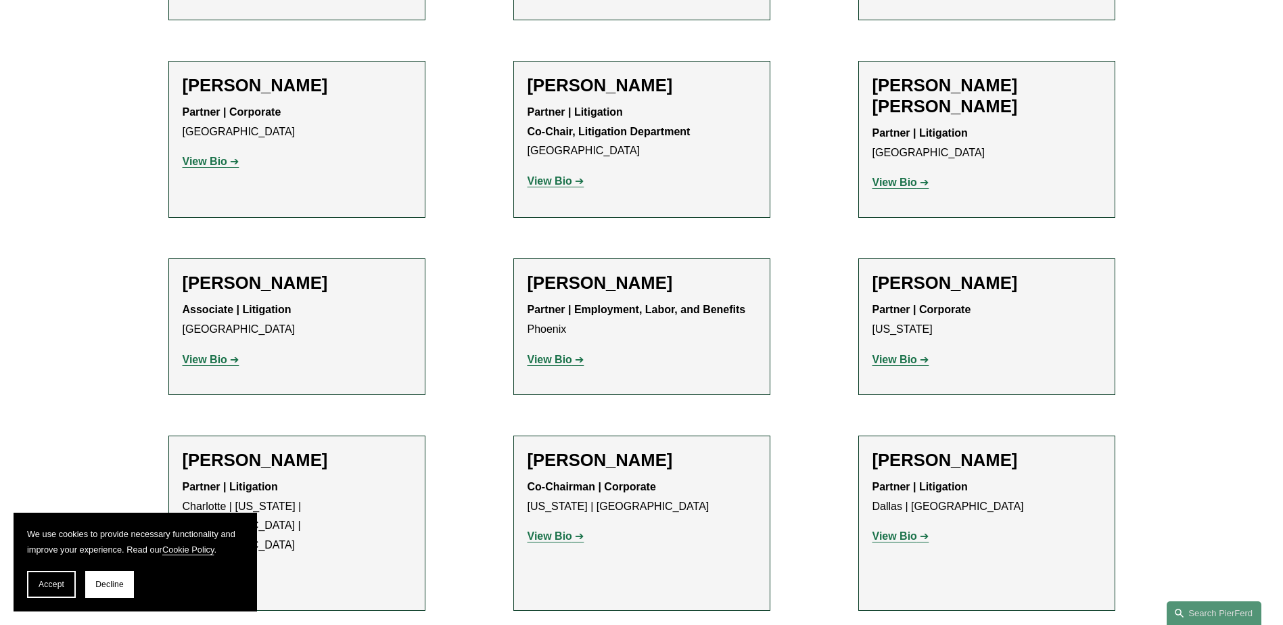
drag, startPoint x: 233, startPoint y: 318, endPoint x: 254, endPoint y: 331, distance: 25.0
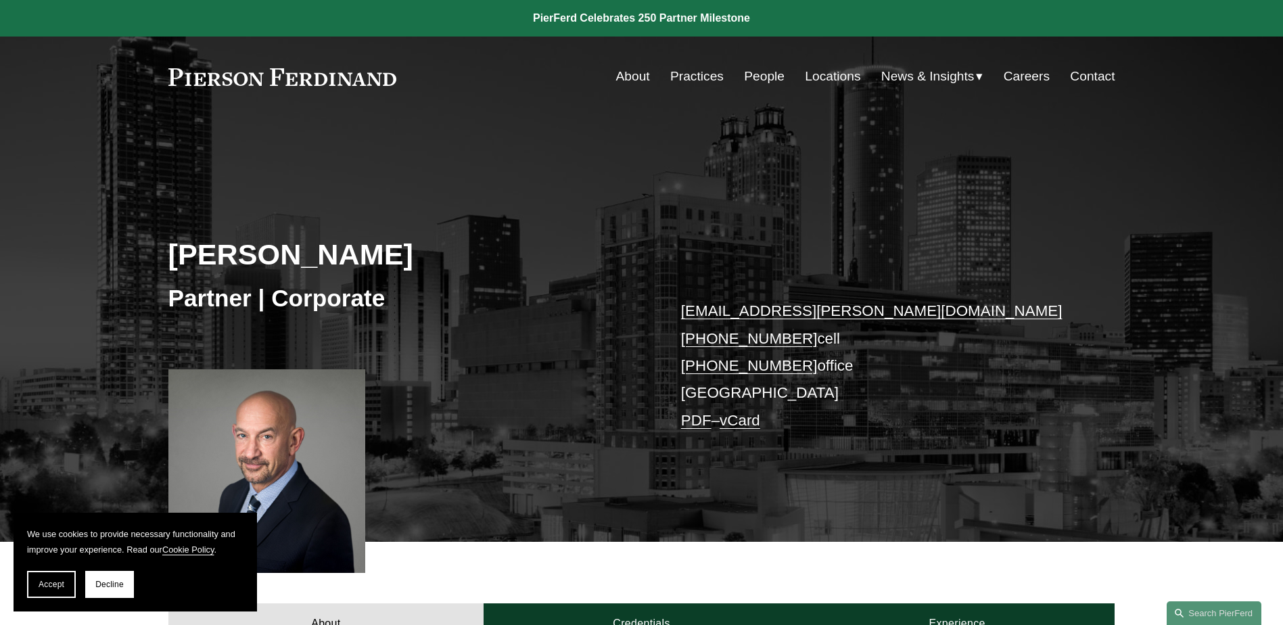
scroll to position [739, 0]
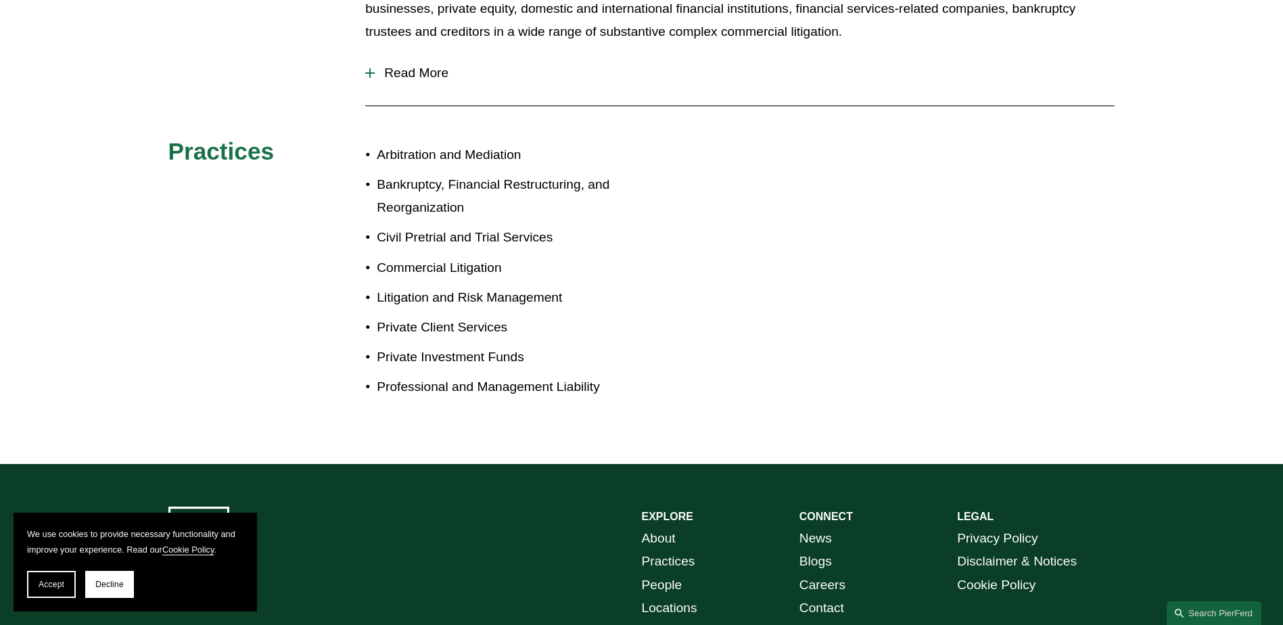
scroll to position [260, 0]
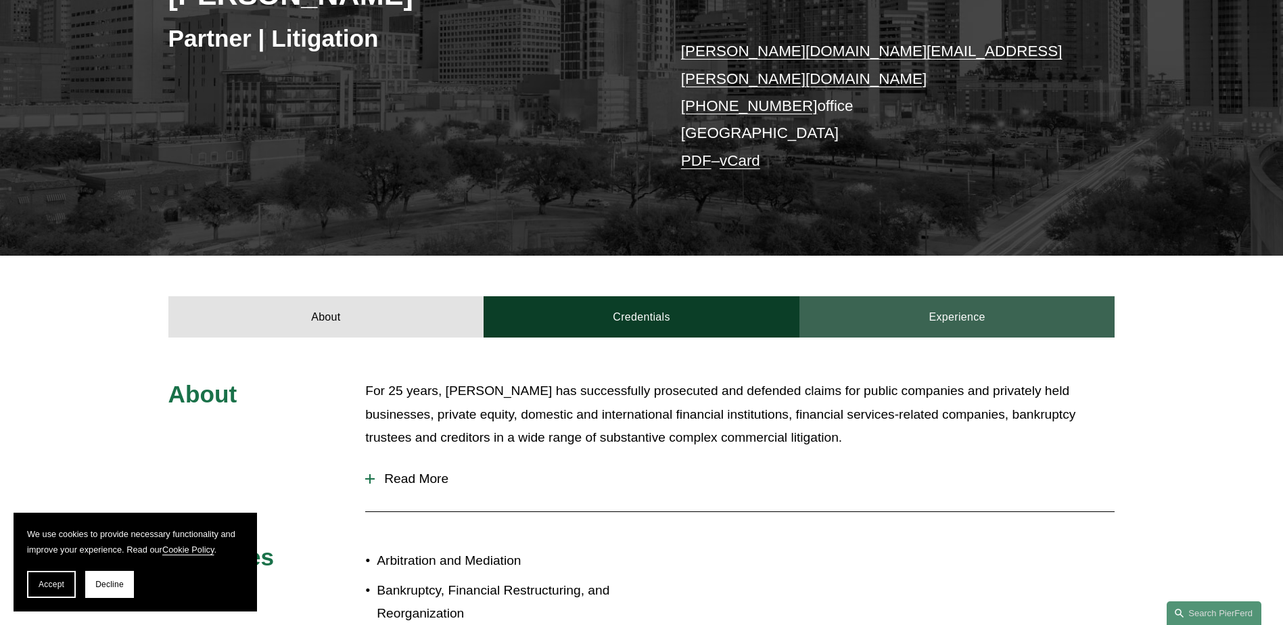
click at [956, 306] on link "Experience" at bounding box center [957, 316] width 316 height 41
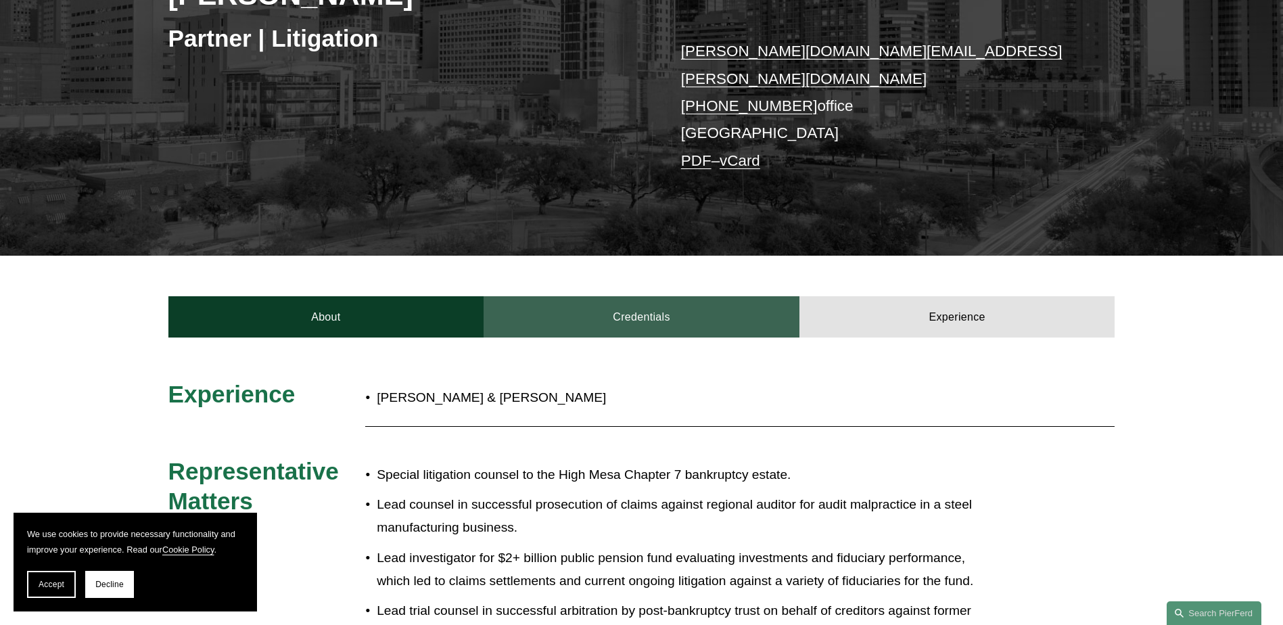
click at [704, 302] on link "Credentials" at bounding box center [642, 316] width 316 height 41
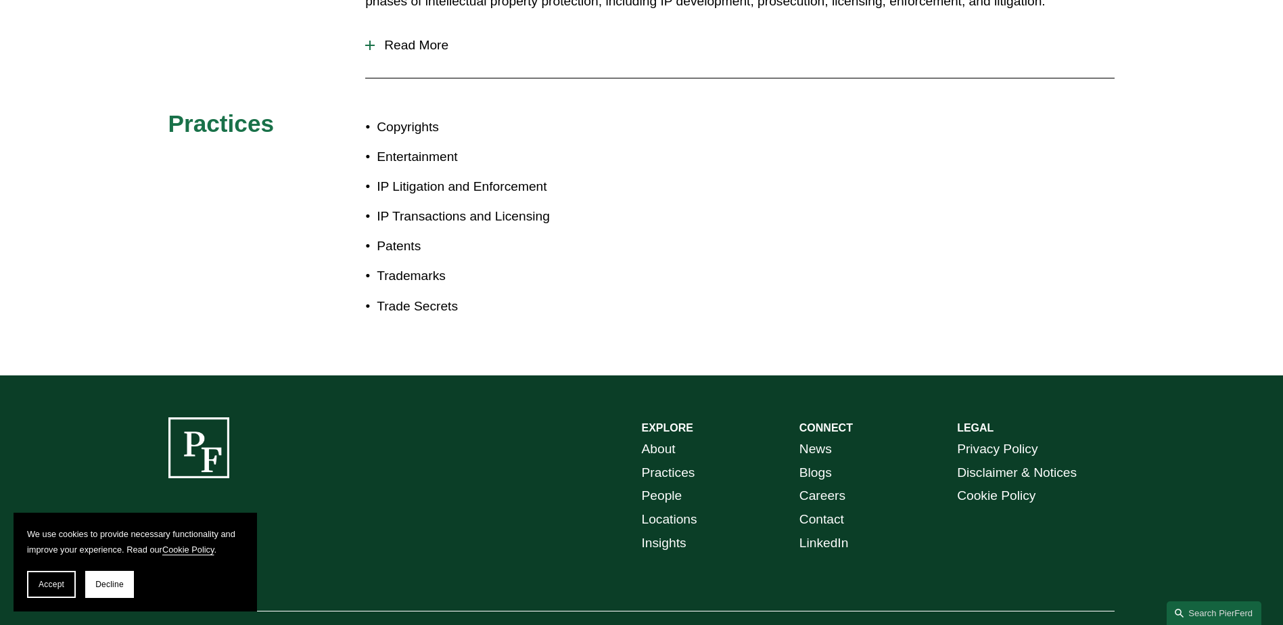
scroll to position [678, 0]
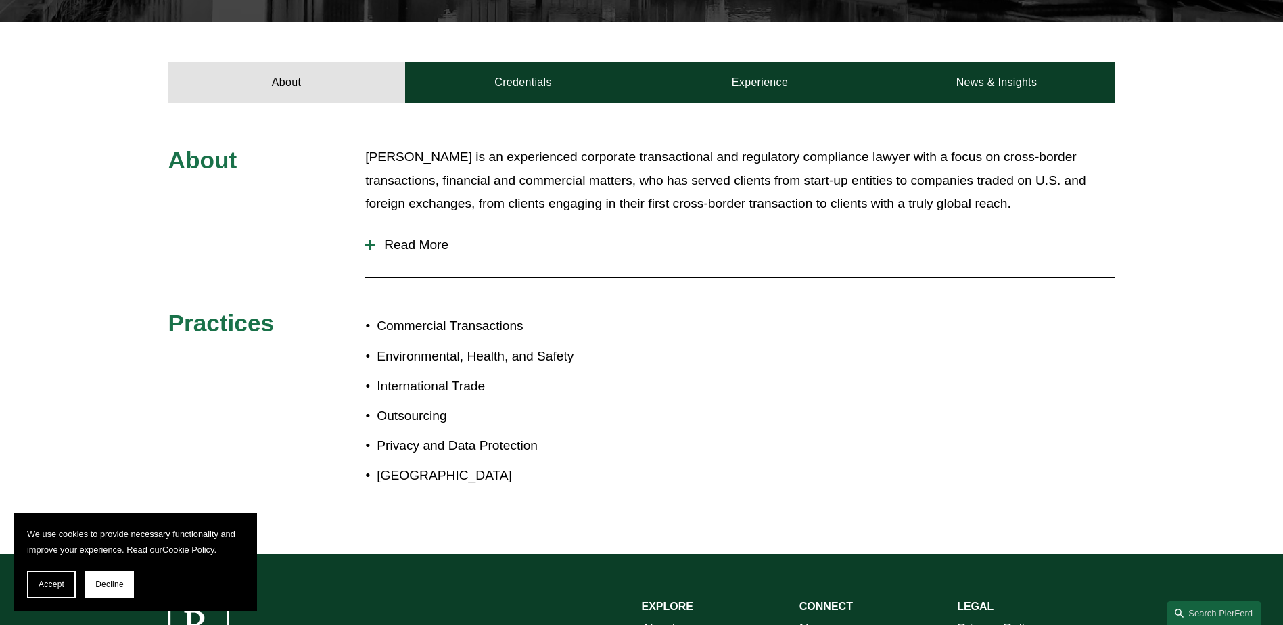
scroll to position [699, 0]
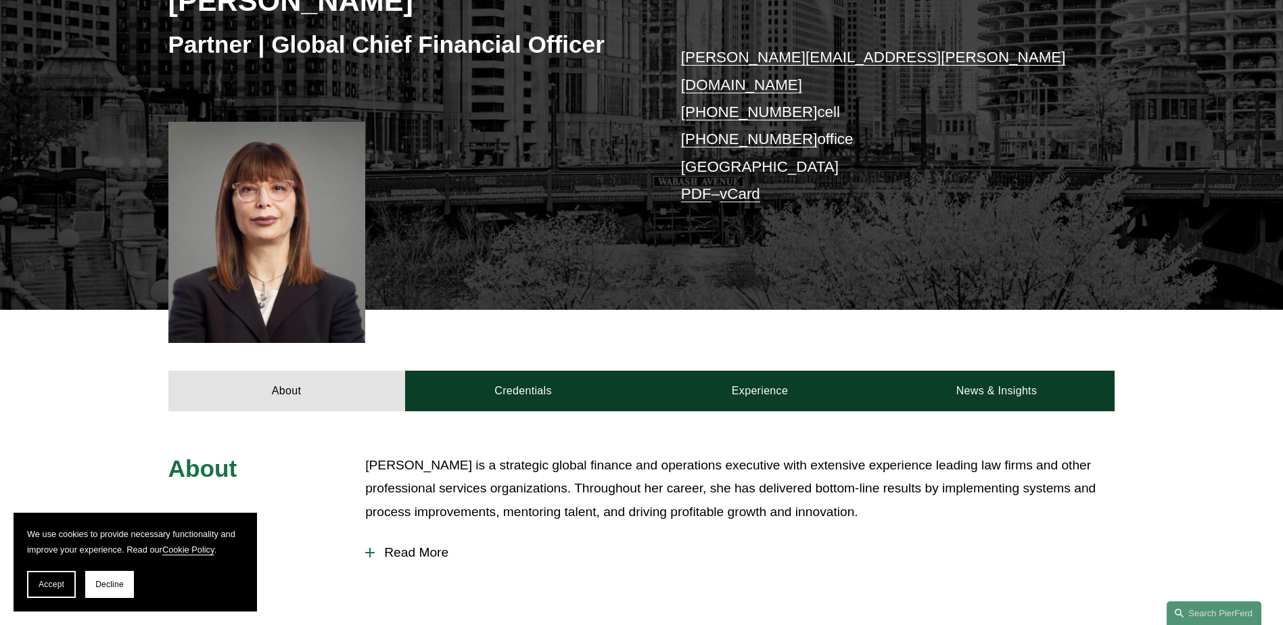
scroll to position [285, 0]
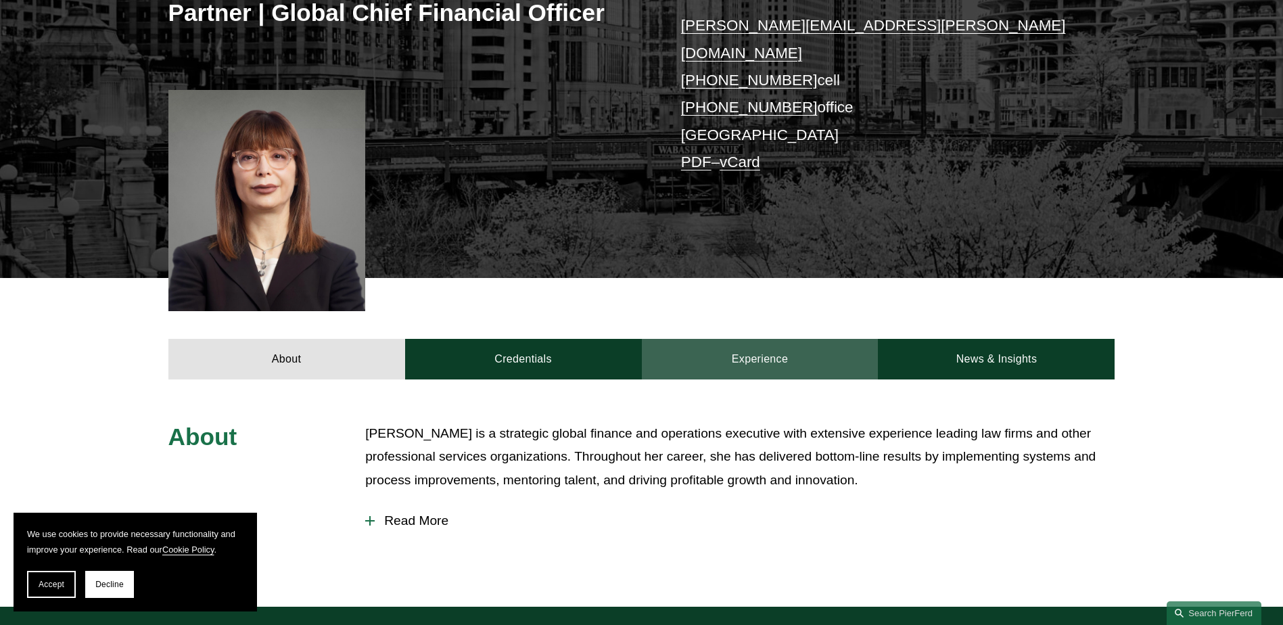
click at [745, 340] on link "Experience" at bounding box center [760, 359] width 237 height 41
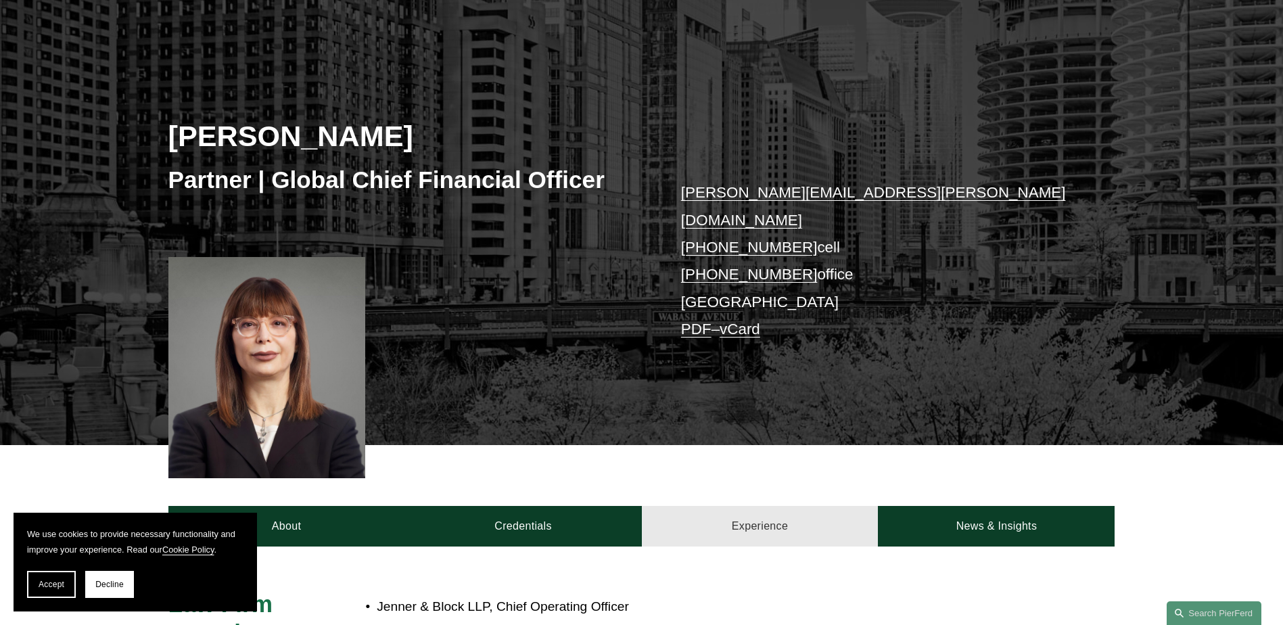
scroll to position [254, 0]
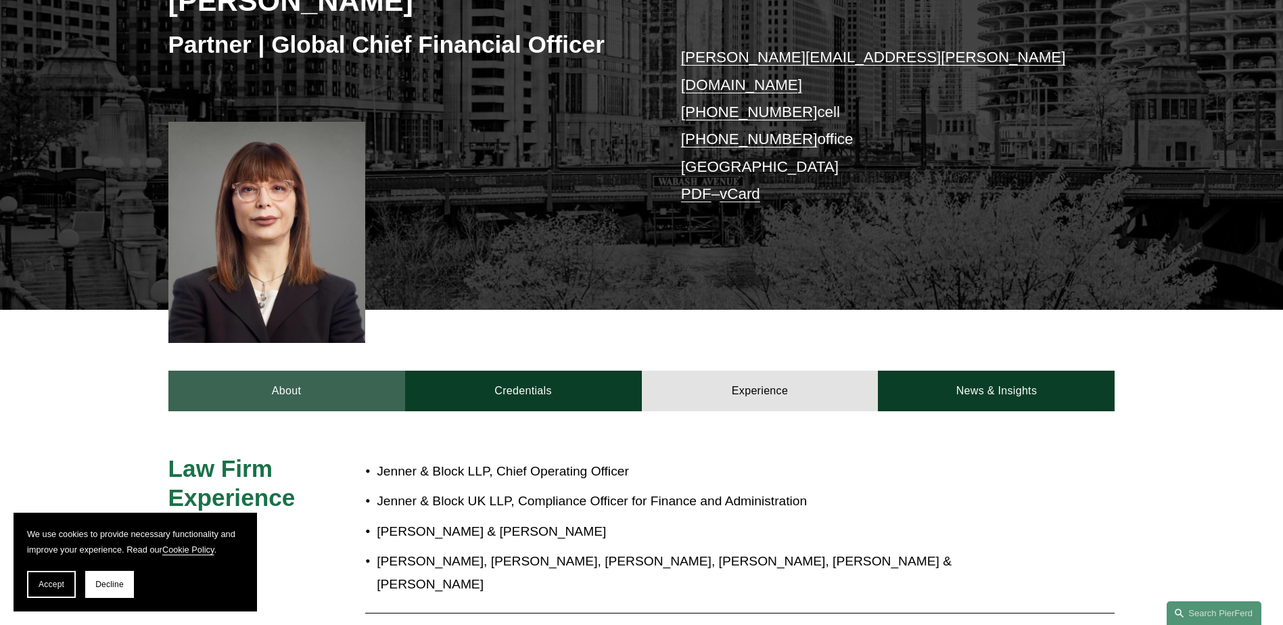
click at [323, 377] on link "About" at bounding box center [286, 391] width 237 height 41
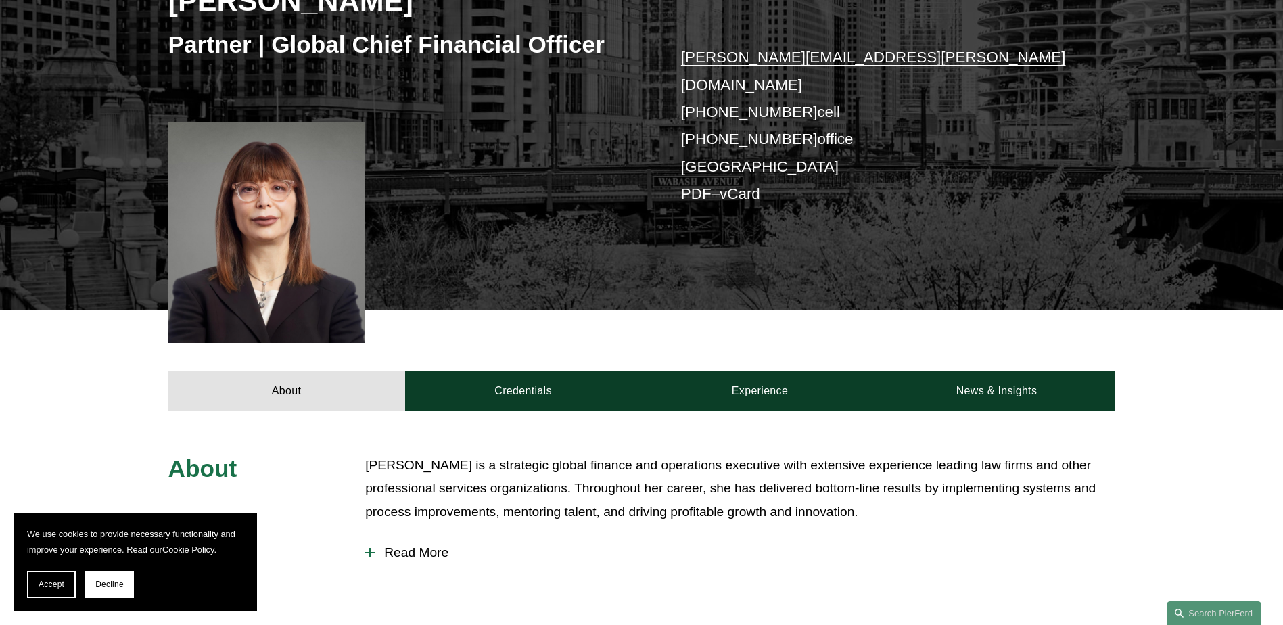
click at [389, 545] on span "Read More" at bounding box center [745, 552] width 740 height 15
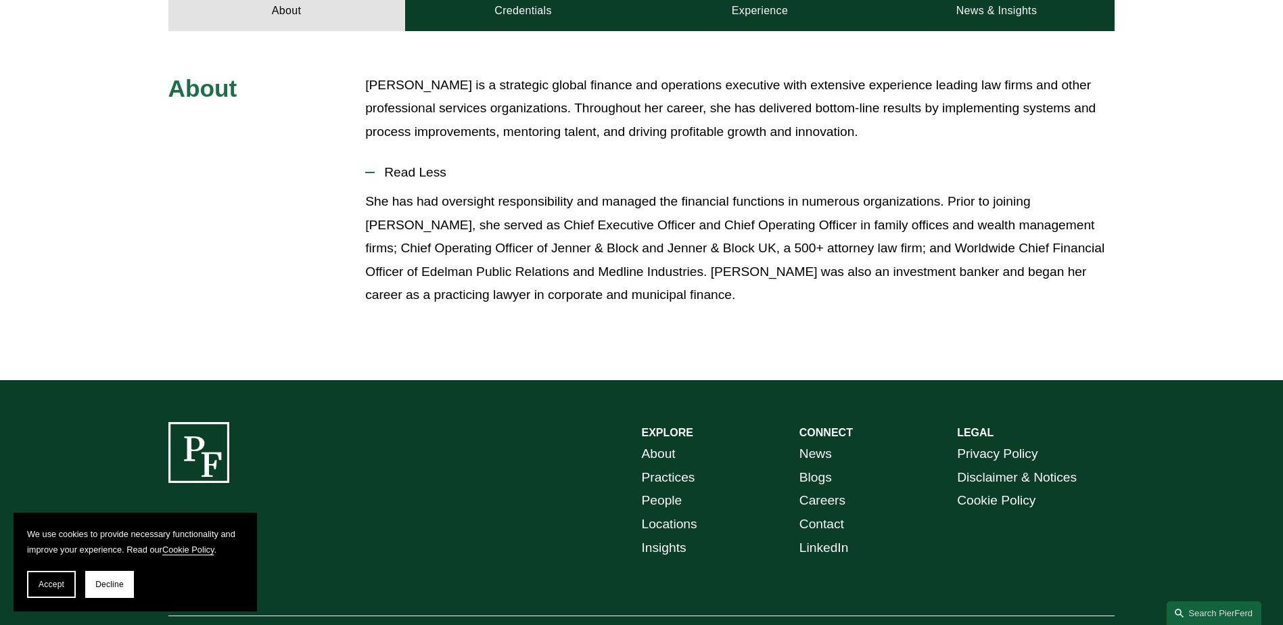
scroll to position [678, 0]
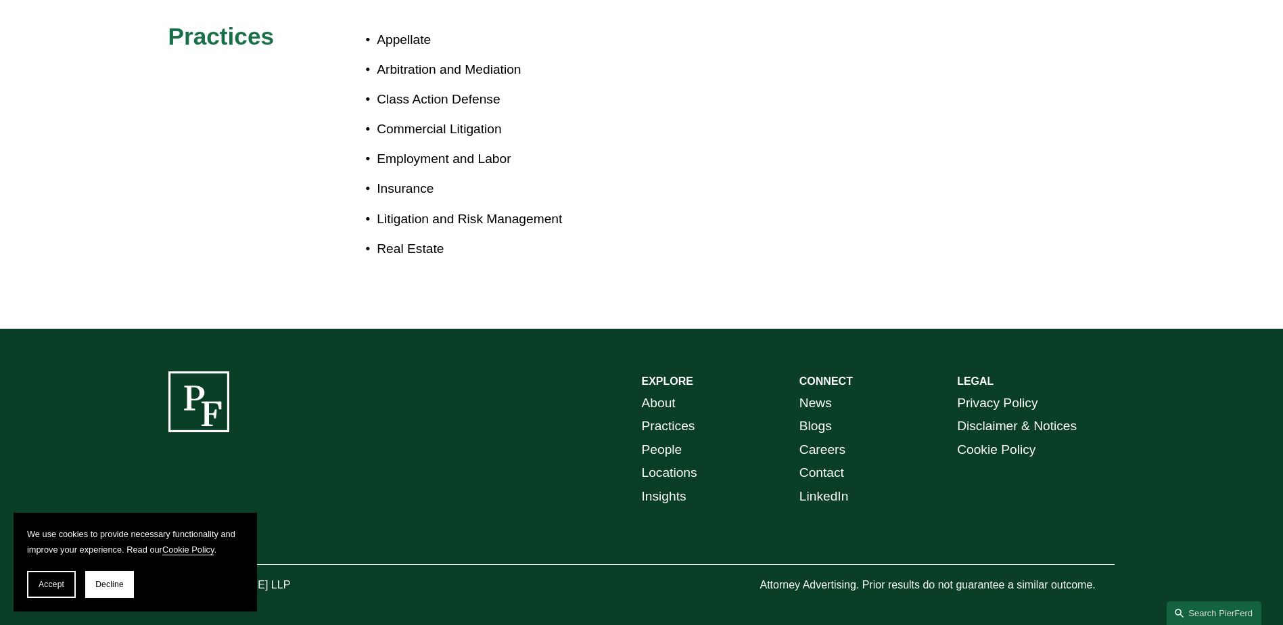
scroll to position [666, 0]
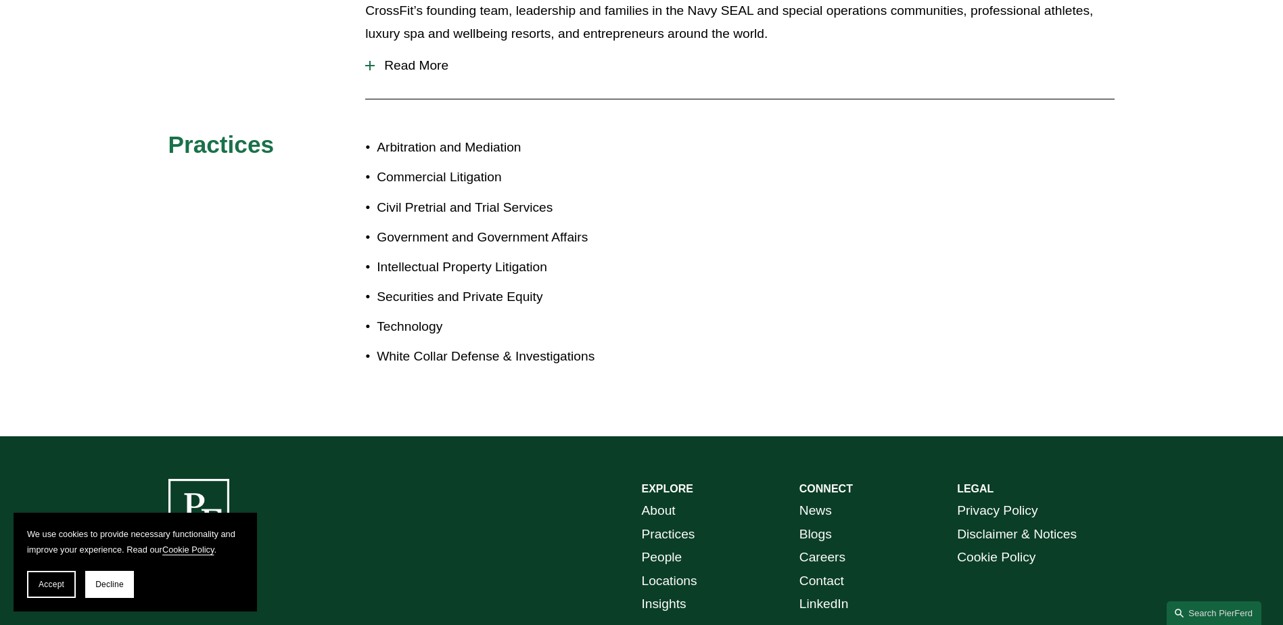
scroll to position [787, 0]
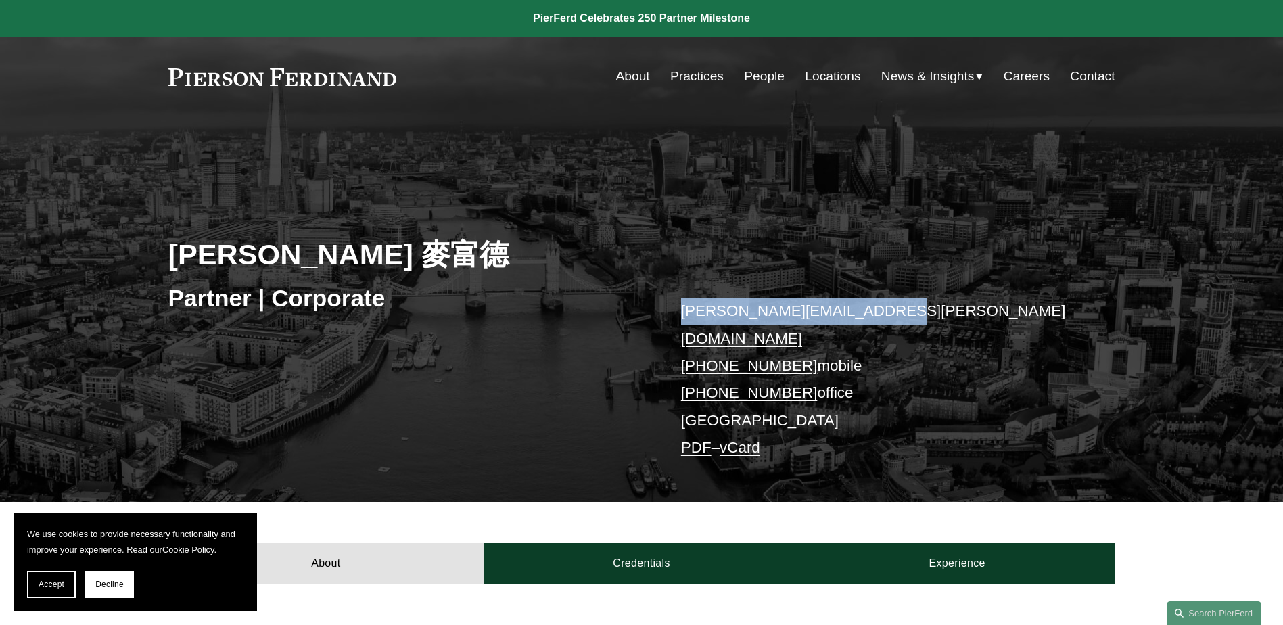
drag, startPoint x: 675, startPoint y: 315, endPoint x: 873, endPoint y: 312, distance: 198.2
click at [873, 312] on div "Simon J. Murfitt 麥富德 Partner | Corporate simon.murfitt@pierferd.com +44 74 9685…" at bounding box center [641, 329] width 1283 height 347
copy link "simon.murfitt@pierferd.com"
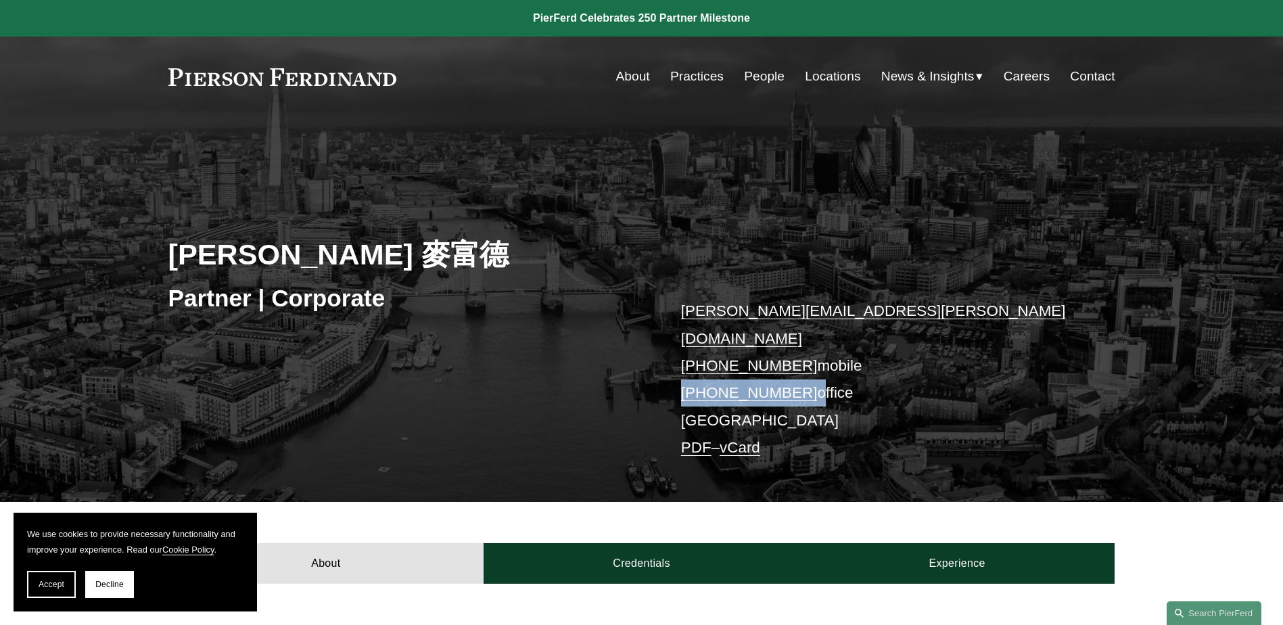
drag, startPoint x: 808, startPoint y: 366, endPoint x: 682, endPoint y: 368, distance: 125.8
click at [682, 368] on p "simon.murfitt@pierferd.com +44 74 9685 1096 mobile +44 20 7096 2180 office Lond…" at bounding box center [878, 380] width 394 height 164
copy p "+44 20 7096 2180"
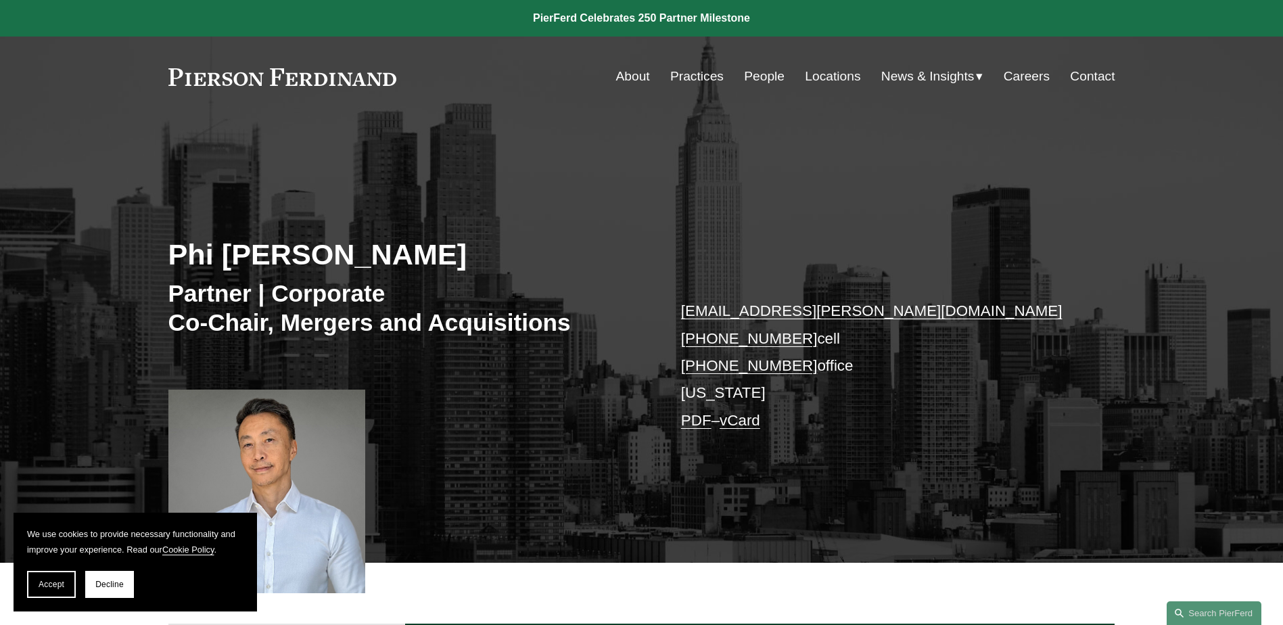
scroll to position [739, 0]
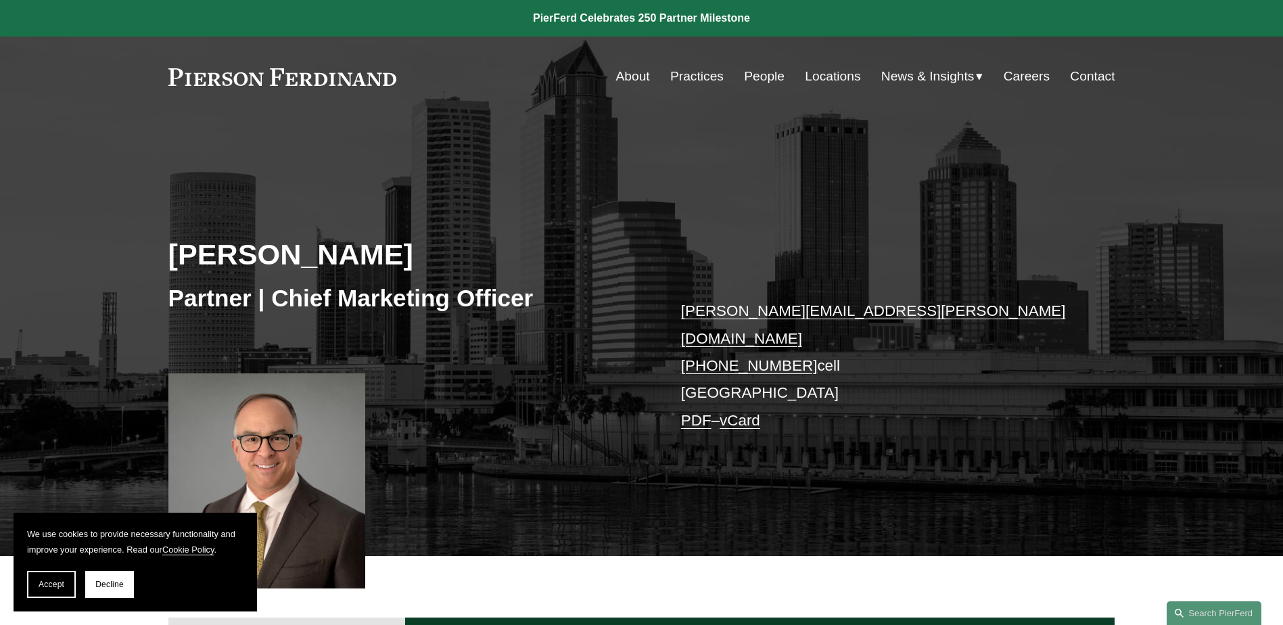
scroll to position [556, 0]
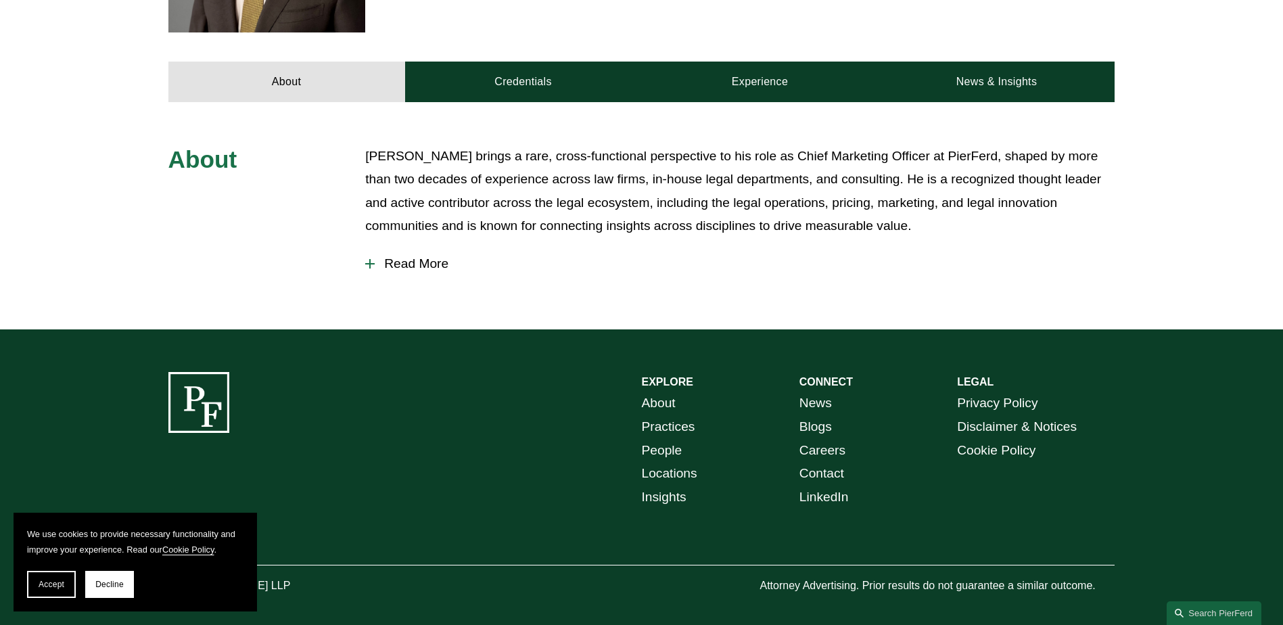
click at [407, 256] on span "Read More" at bounding box center [745, 263] width 740 height 15
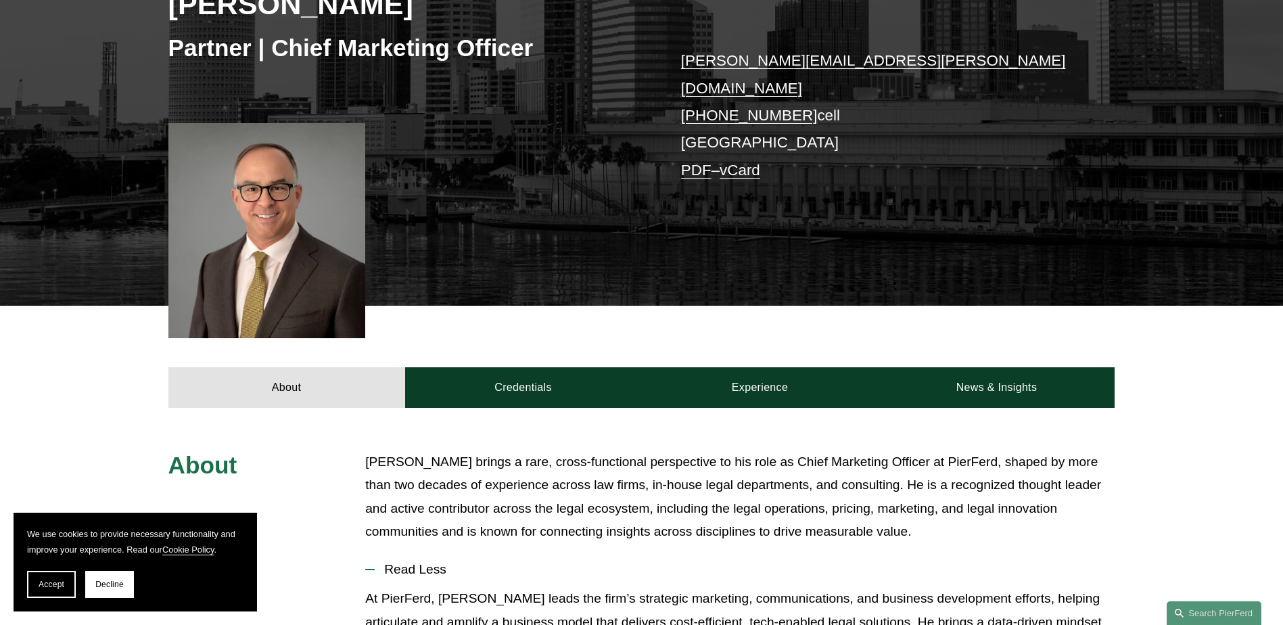
scroll to position [233, 0]
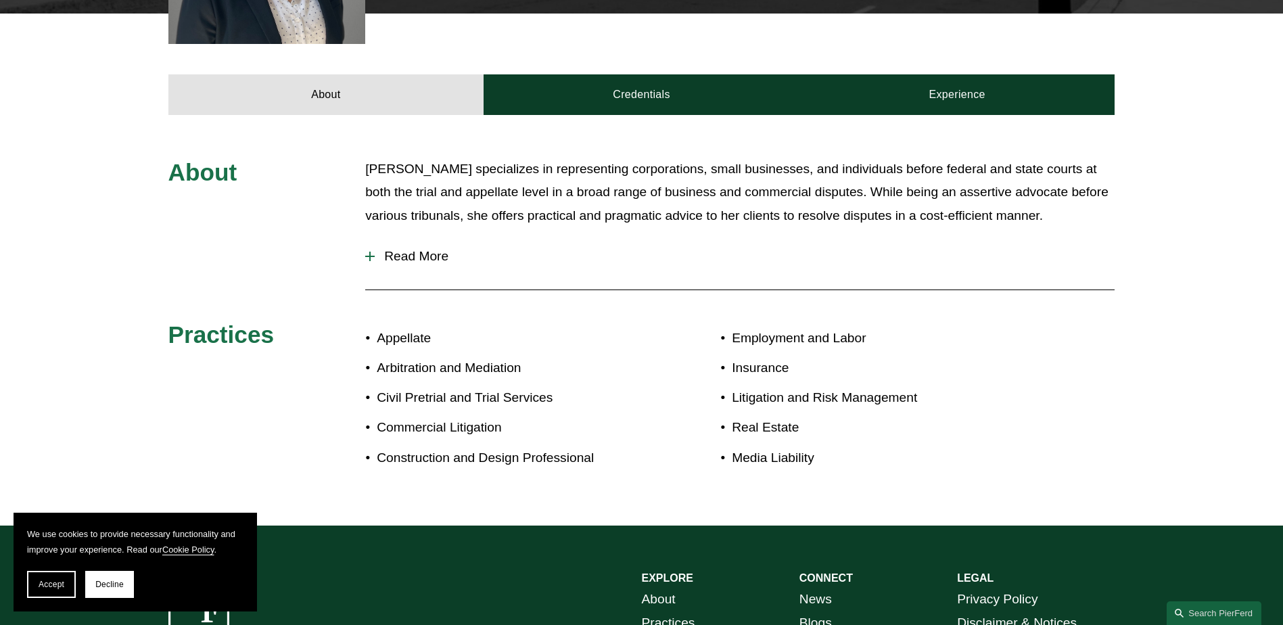
scroll to position [760, 0]
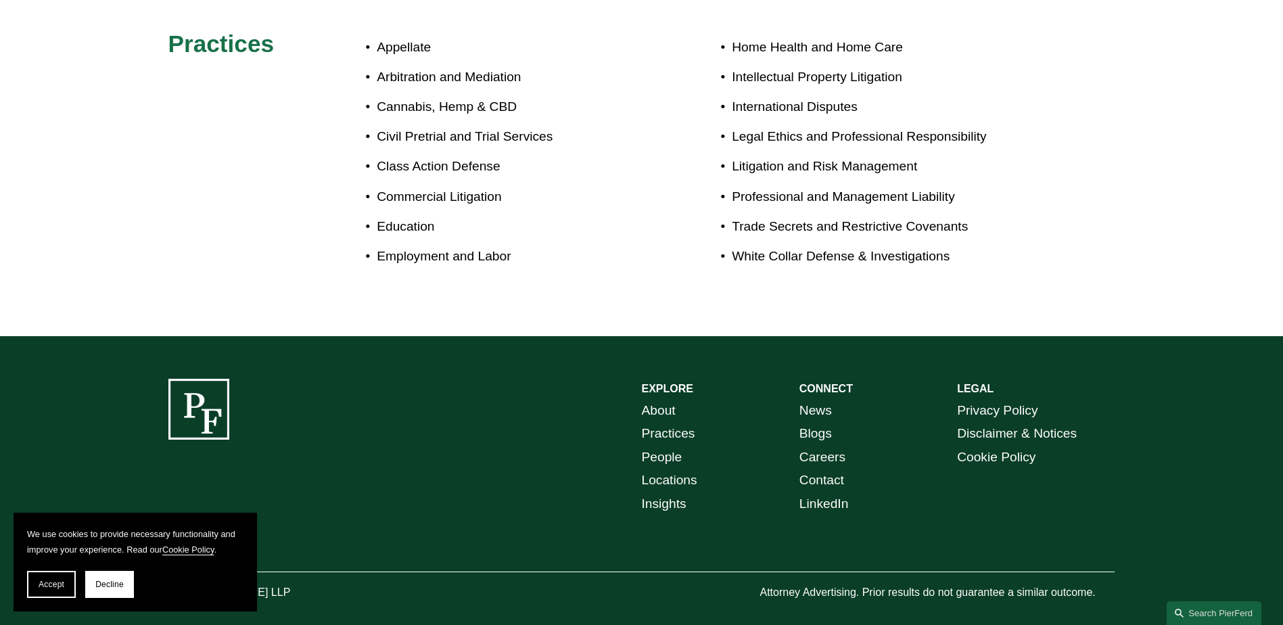
scroll to position [645, 0]
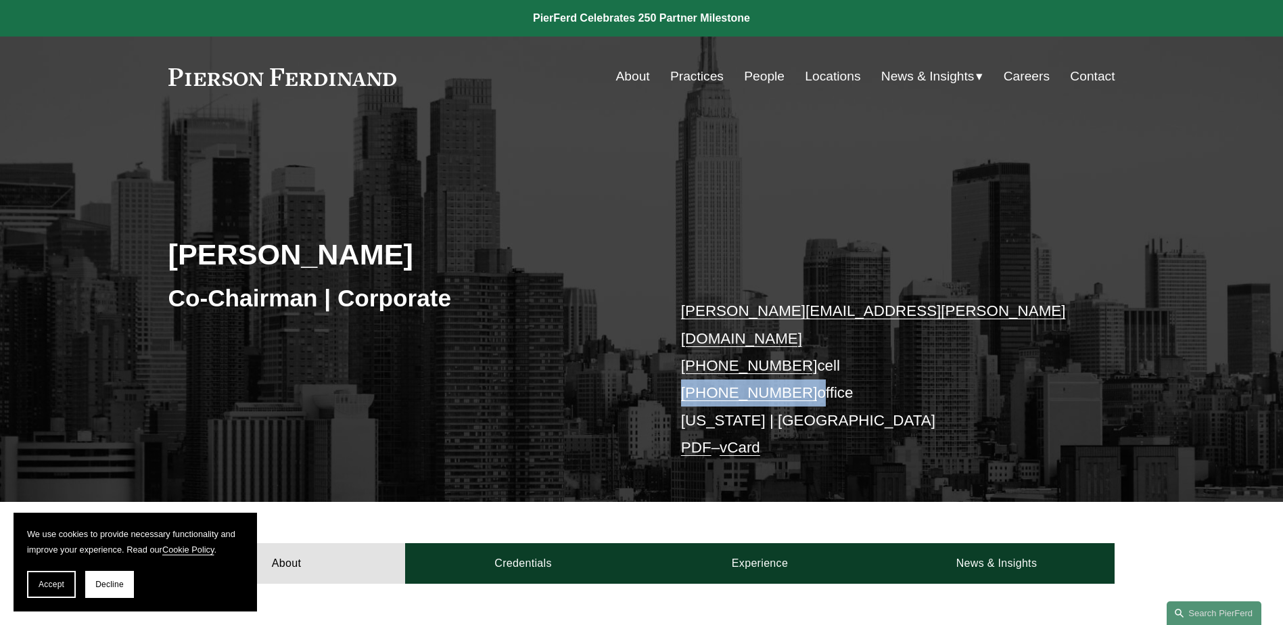
drag, startPoint x: 797, startPoint y: 365, endPoint x: 680, endPoint y: 365, distance: 117.0
click at [681, 365] on p "michael.pierson@pierferd.com +1.202.445.3779 cell +1.332.236.8074 office New Yo…" at bounding box center [878, 380] width 394 height 164
copy p "+1.332.236.8074"
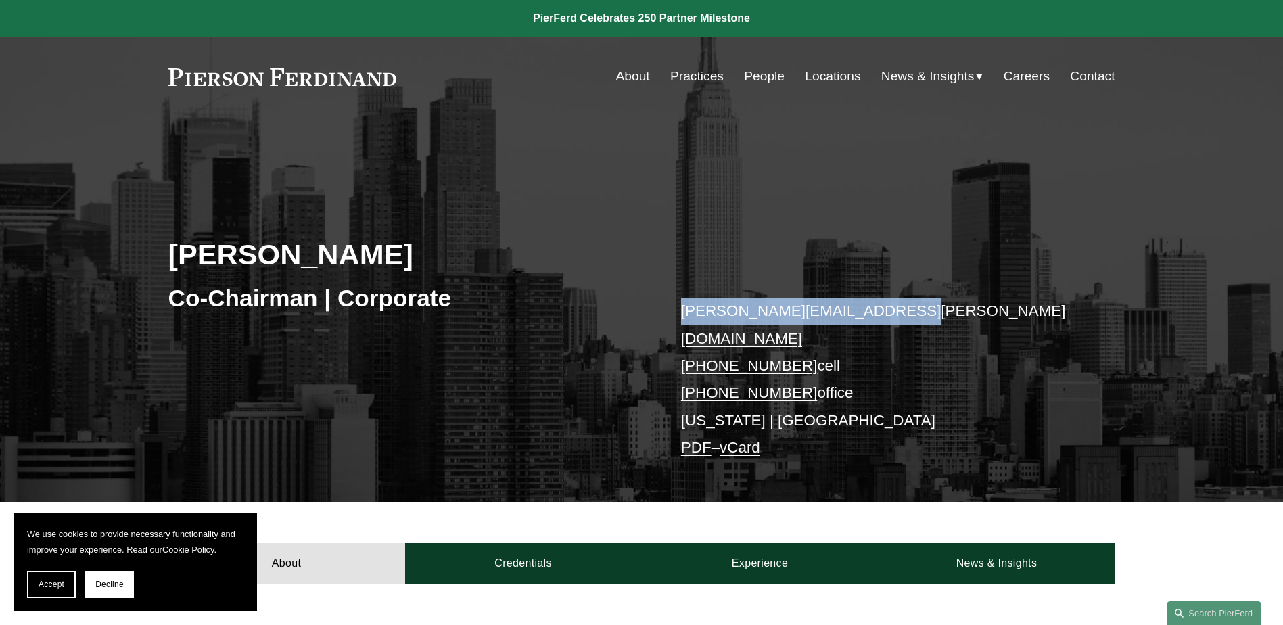
drag, startPoint x: 894, startPoint y: 317, endPoint x: 681, endPoint y: 319, distance: 213.1
click at [681, 319] on p "michael.pierson@pierferd.com +1.202.445.3779 cell +1.332.236.8074 office New Yo…" at bounding box center [878, 380] width 394 height 164
copy link "michael.pierson@pierferd.com"
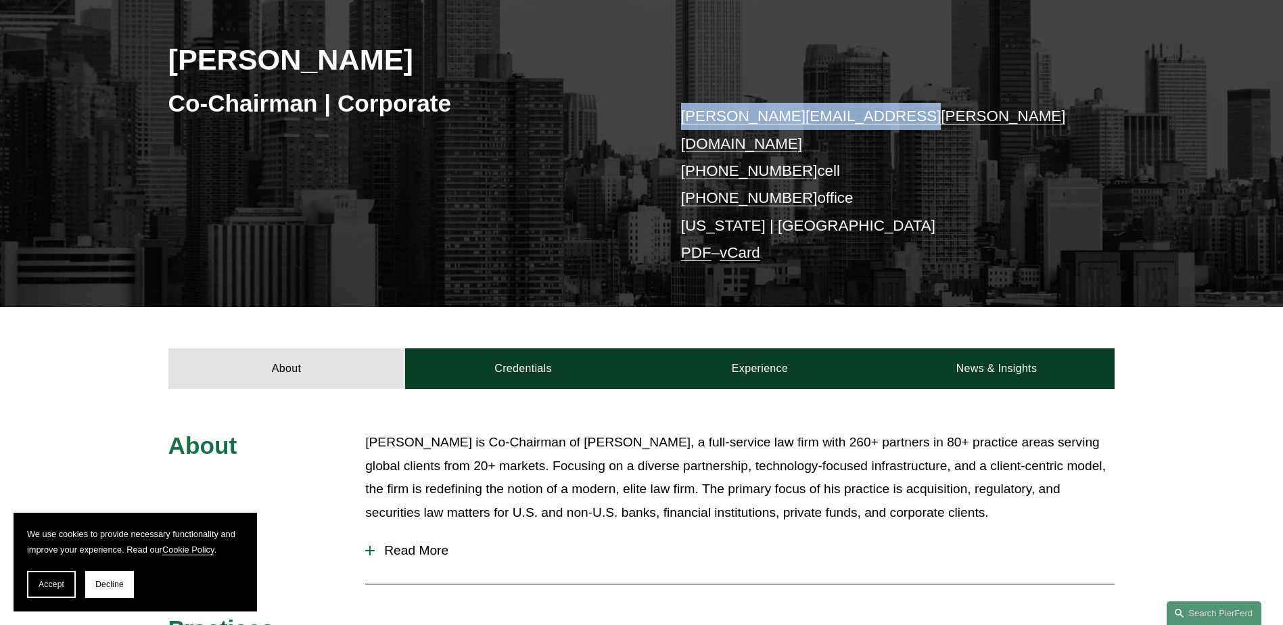
scroll to position [271, 0]
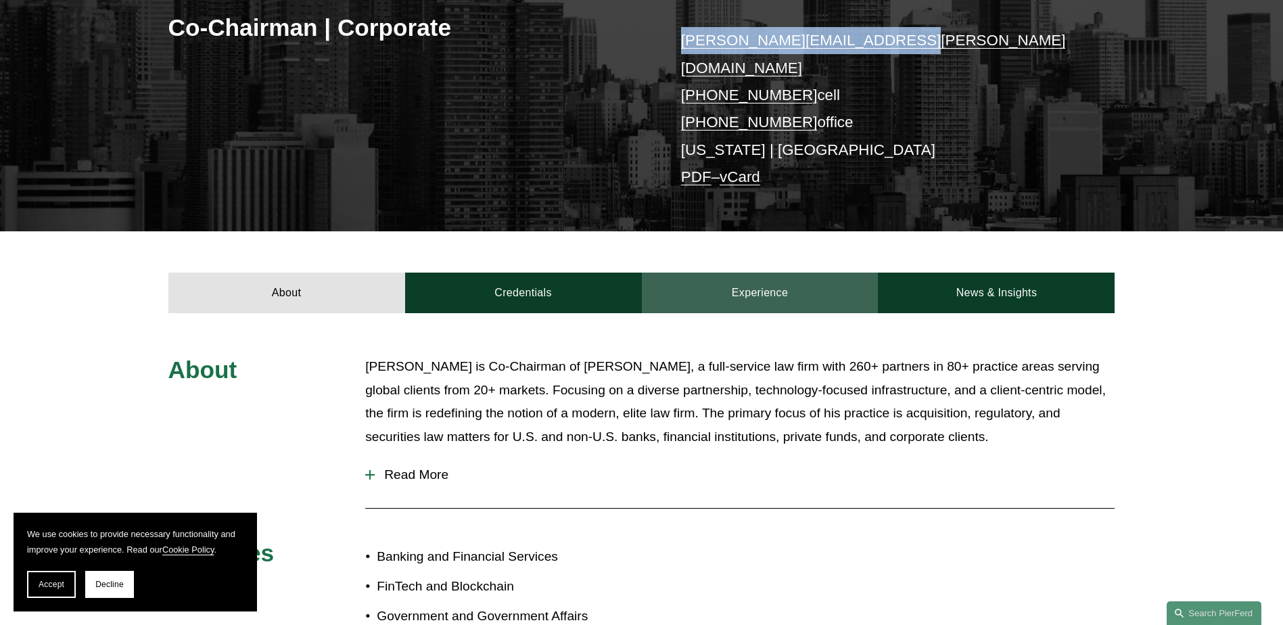
click at [753, 275] on link "Experience" at bounding box center [760, 293] width 237 height 41
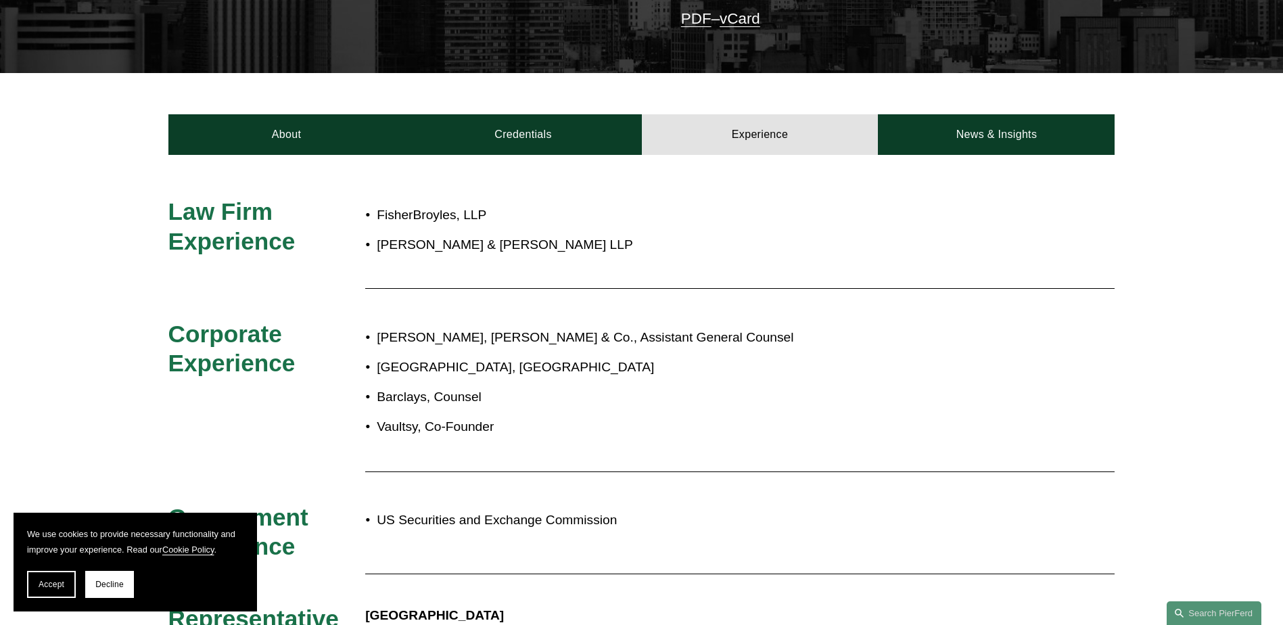
scroll to position [406, 0]
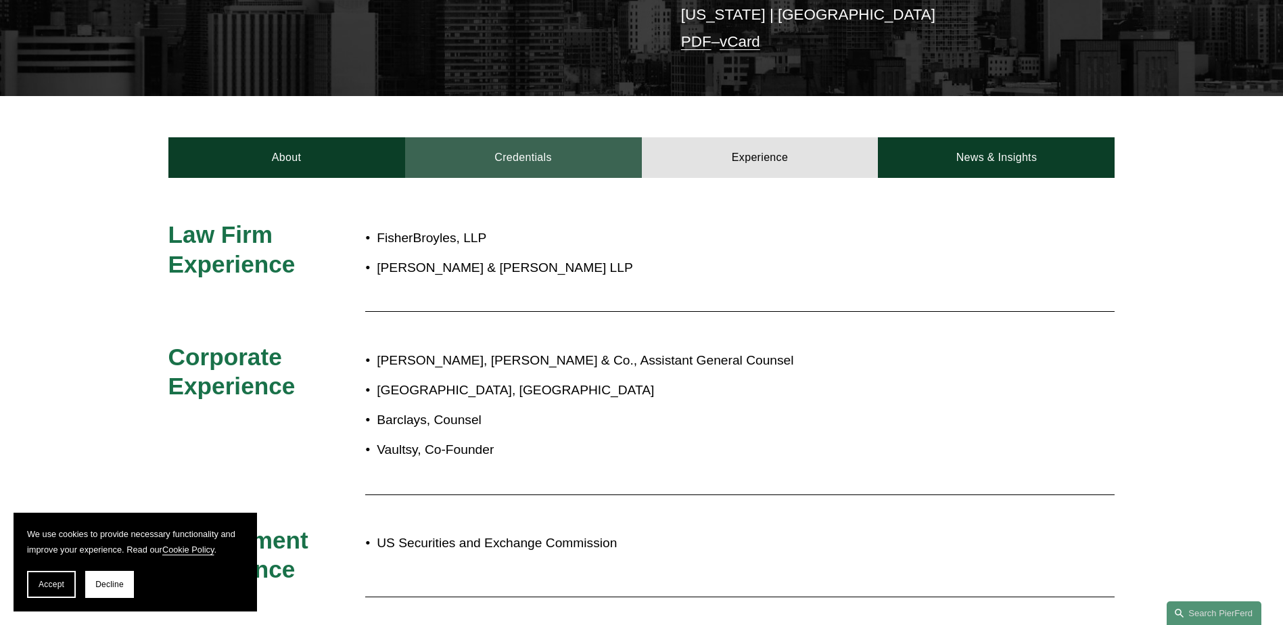
click at [513, 139] on link "Credentials" at bounding box center [523, 157] width 237 height 41
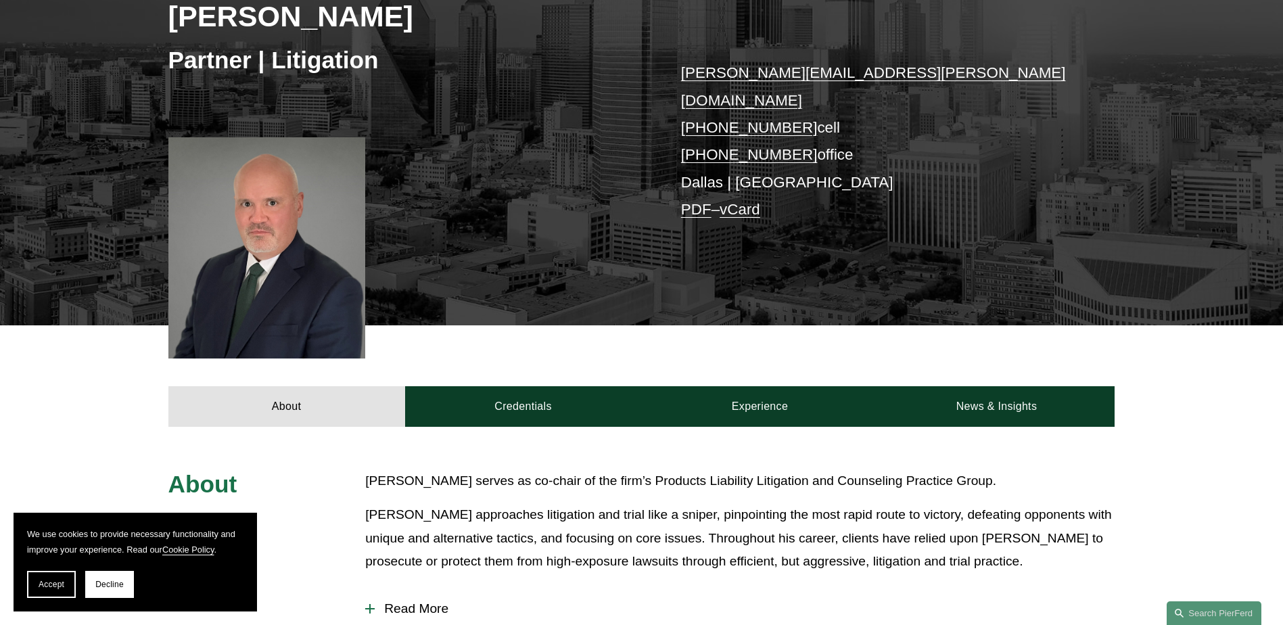
scroll to position [801, 0]
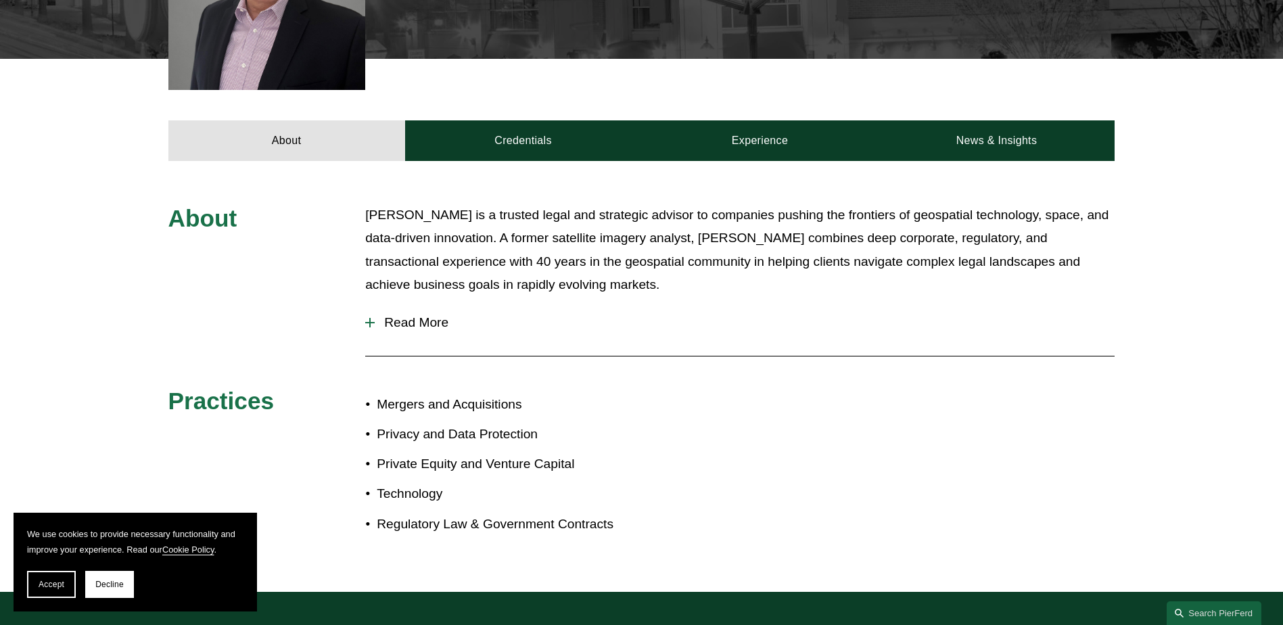
scroll to position [760, 0]
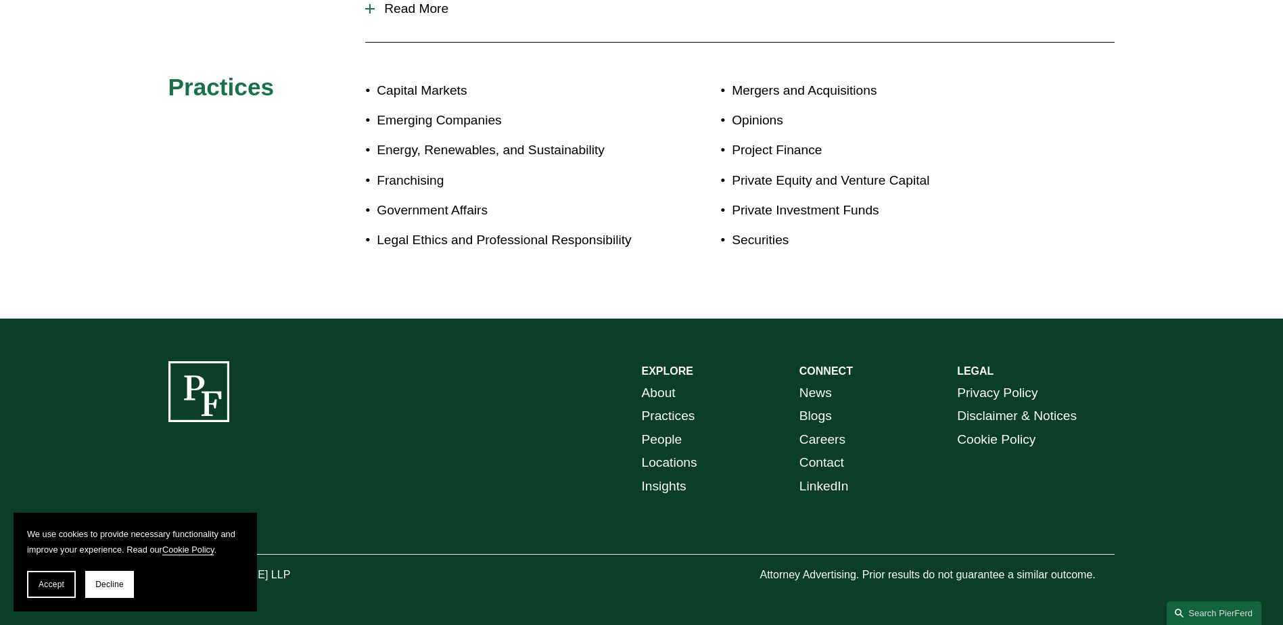
scroll to position [821, 0]
